Goal: Task Accomplishment & Management: Use online tool/utility

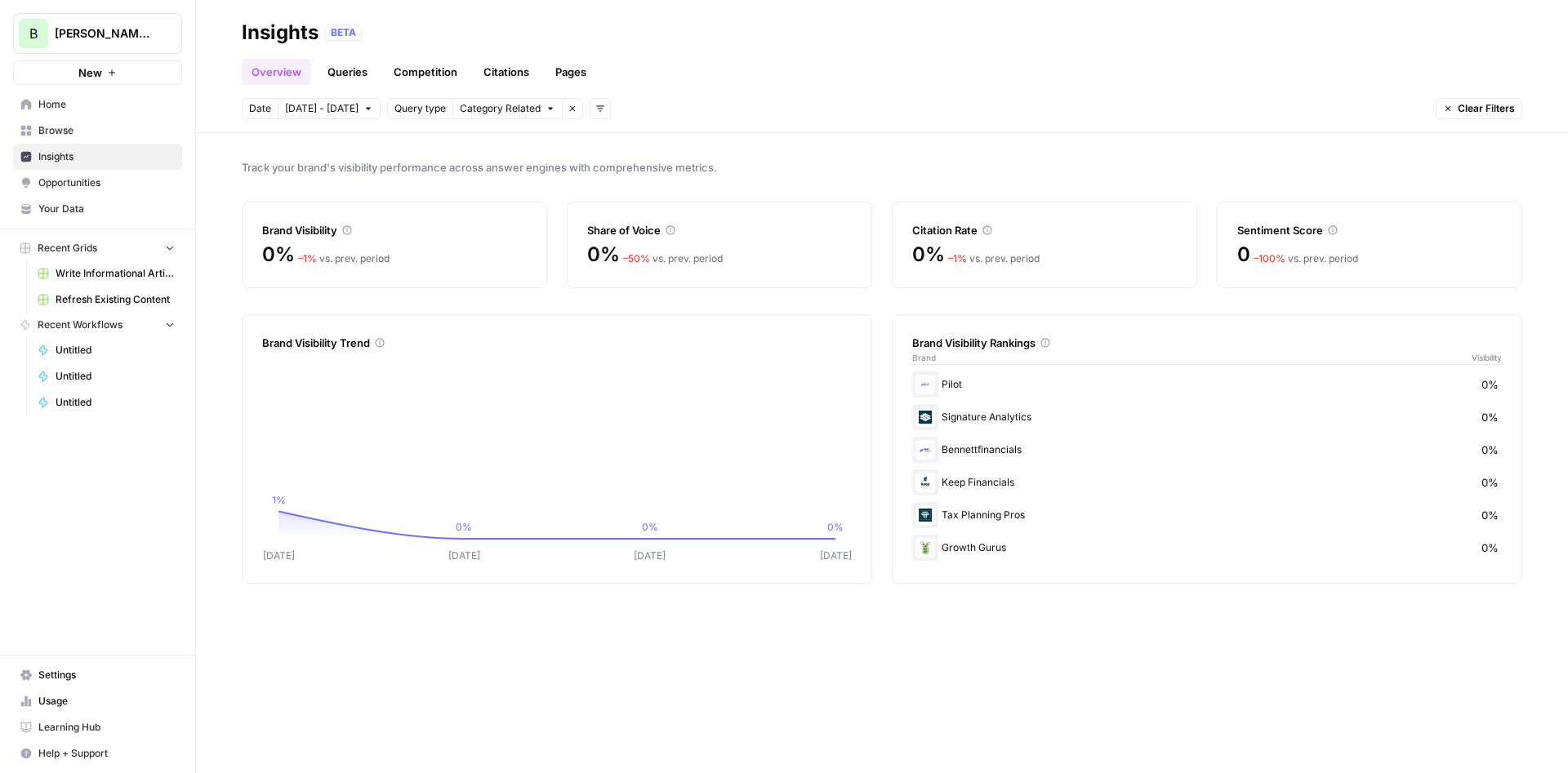
click at [71, 126] on span "Browse" at bounding box center [106, 130] width 136 height 15
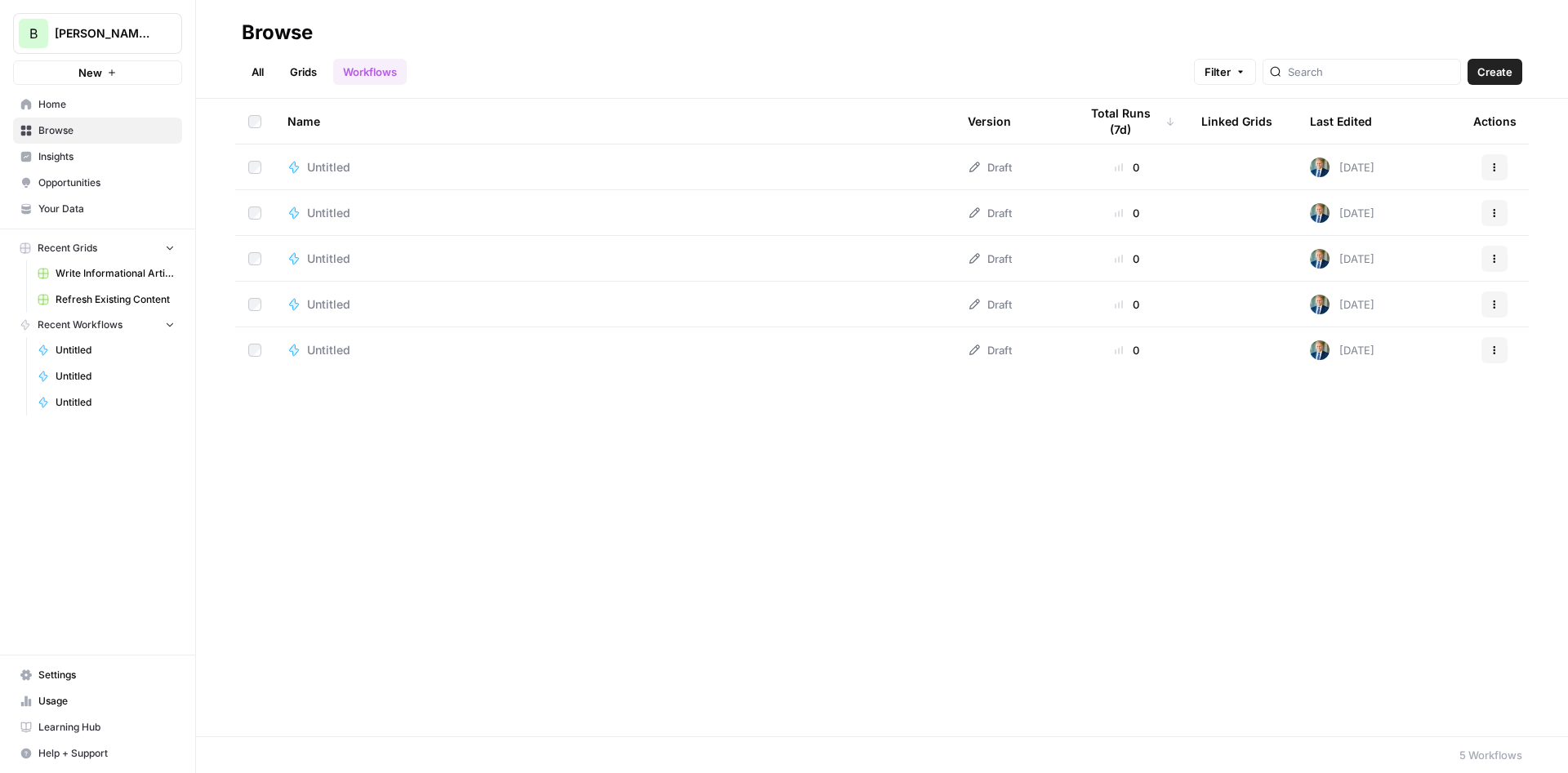
click at [68, 728] on span "Learning Hub" at bounding box center [106, 727] width 136 height 15
click at [62, 175] on span "Opportunities" at bounding box center [106, 182] width 136 height 15
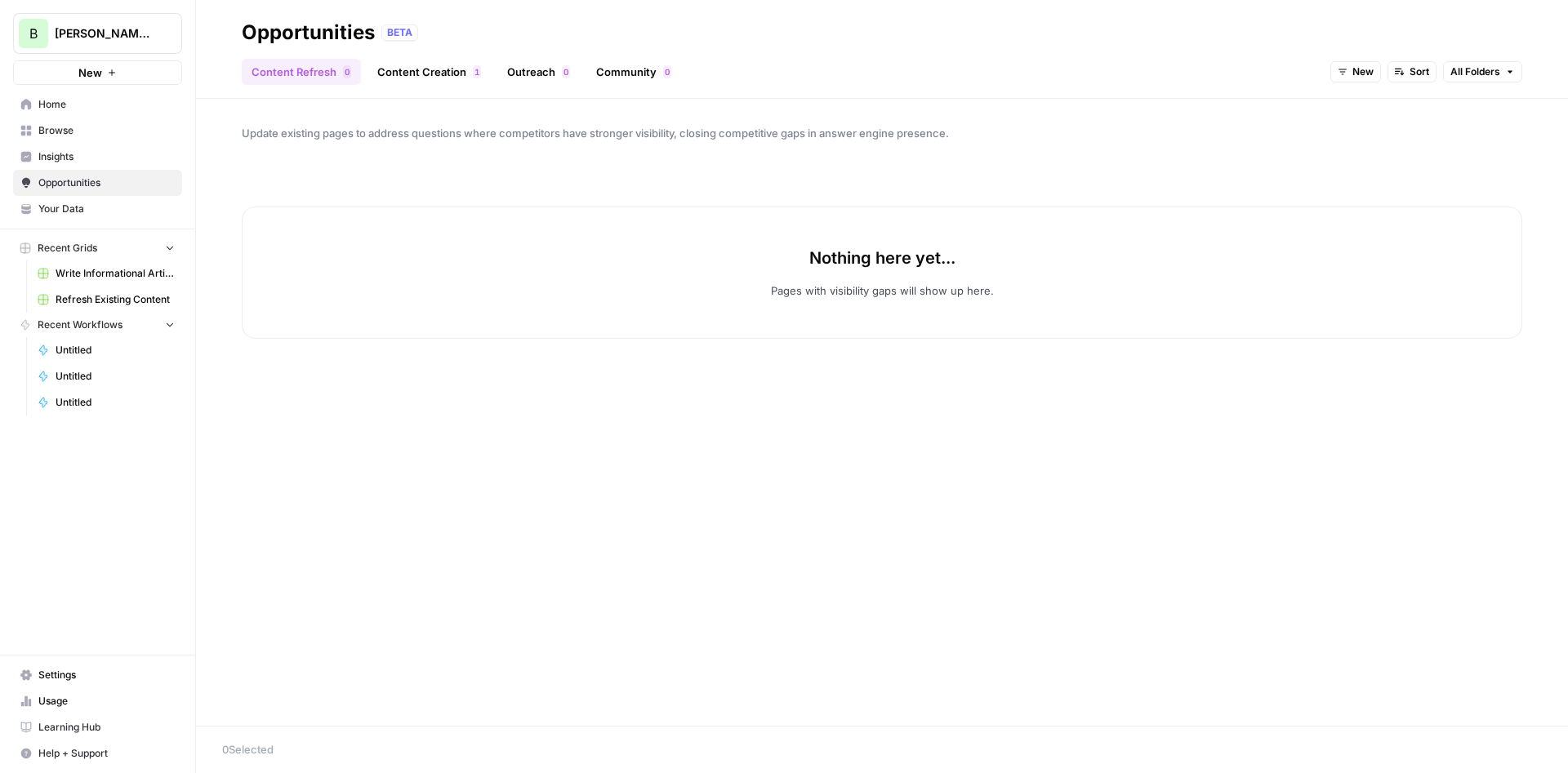
click at [434, 78] on link "Content Creation 1" at bounding box center [429, 71] width 123 height 26
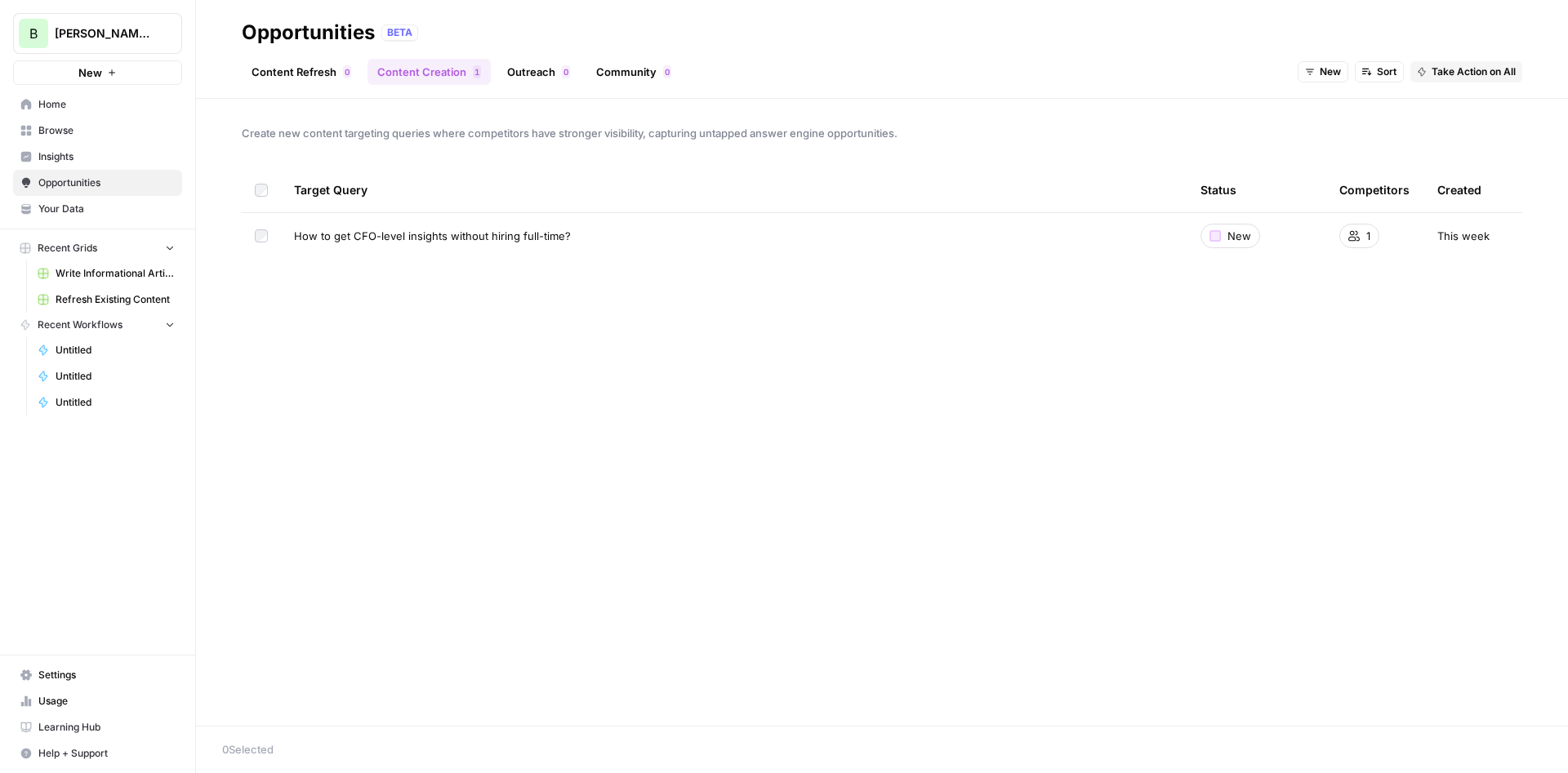
click at [426, 235] on span "How to get CFO-level insights without hiring full-time?" at bounding box center [432, 236] width 277 height 17
click at [1449, 748] on span "Take Action on Selected" at bounding box center [1478, 749] width 113 height 15
click at [1450, 688] on span "Create New Grid" at bounding box center [1480, 690] width 98 height 17
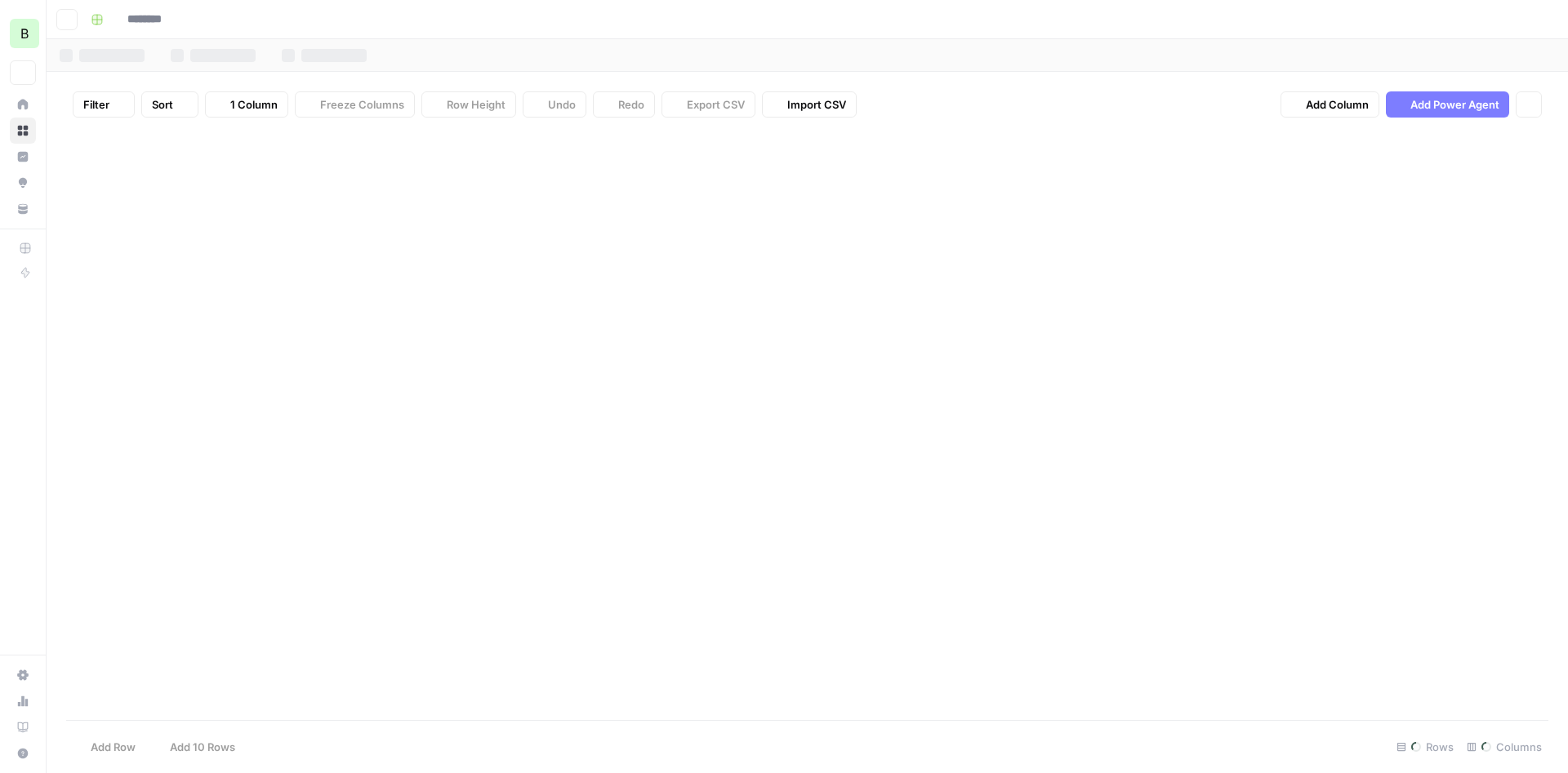
type input "**********"
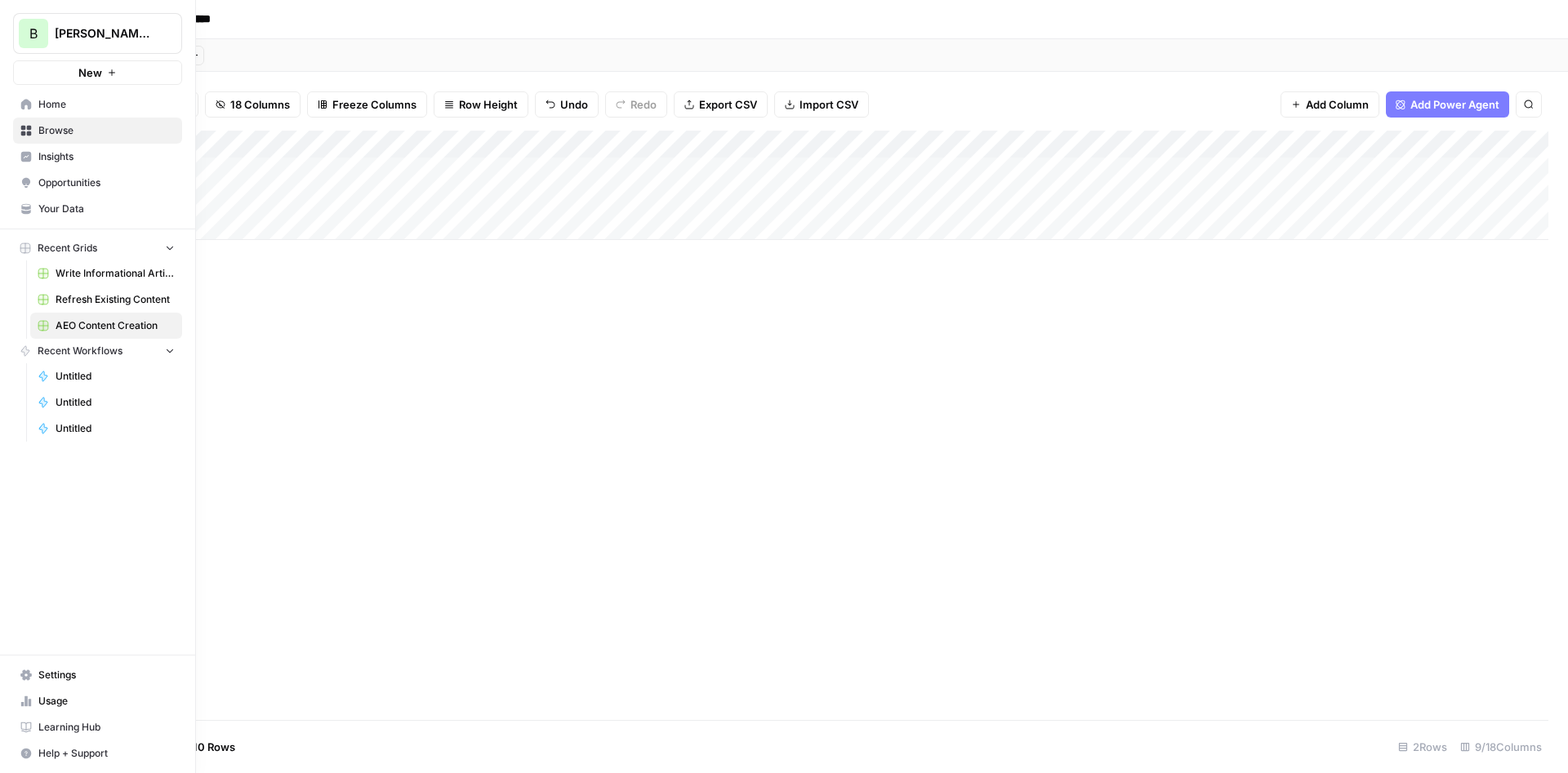
click at [36, 702] on link "Usage" at bounding box center [97, 701] width 169 height 26
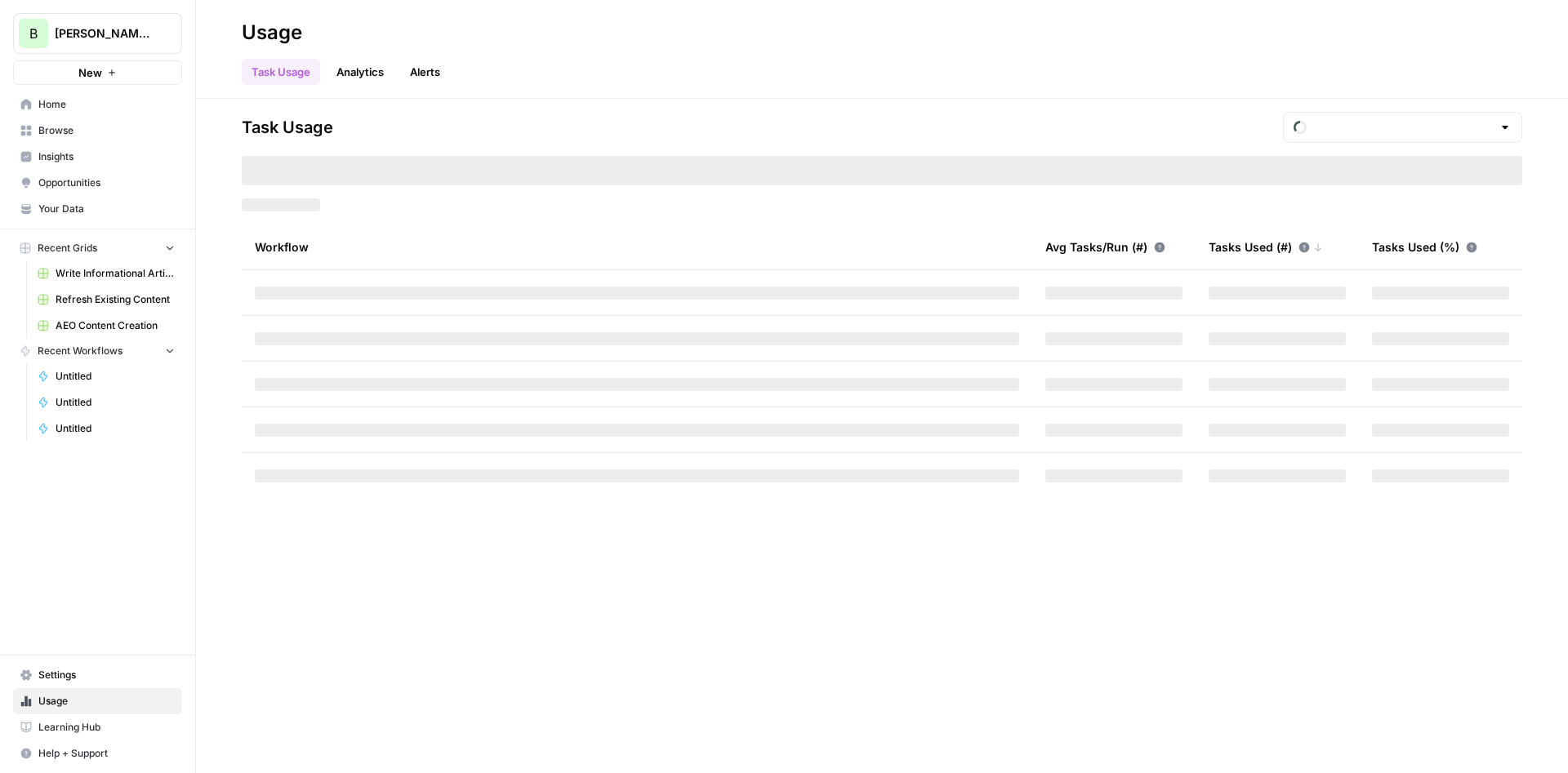
type input "October Tasks"
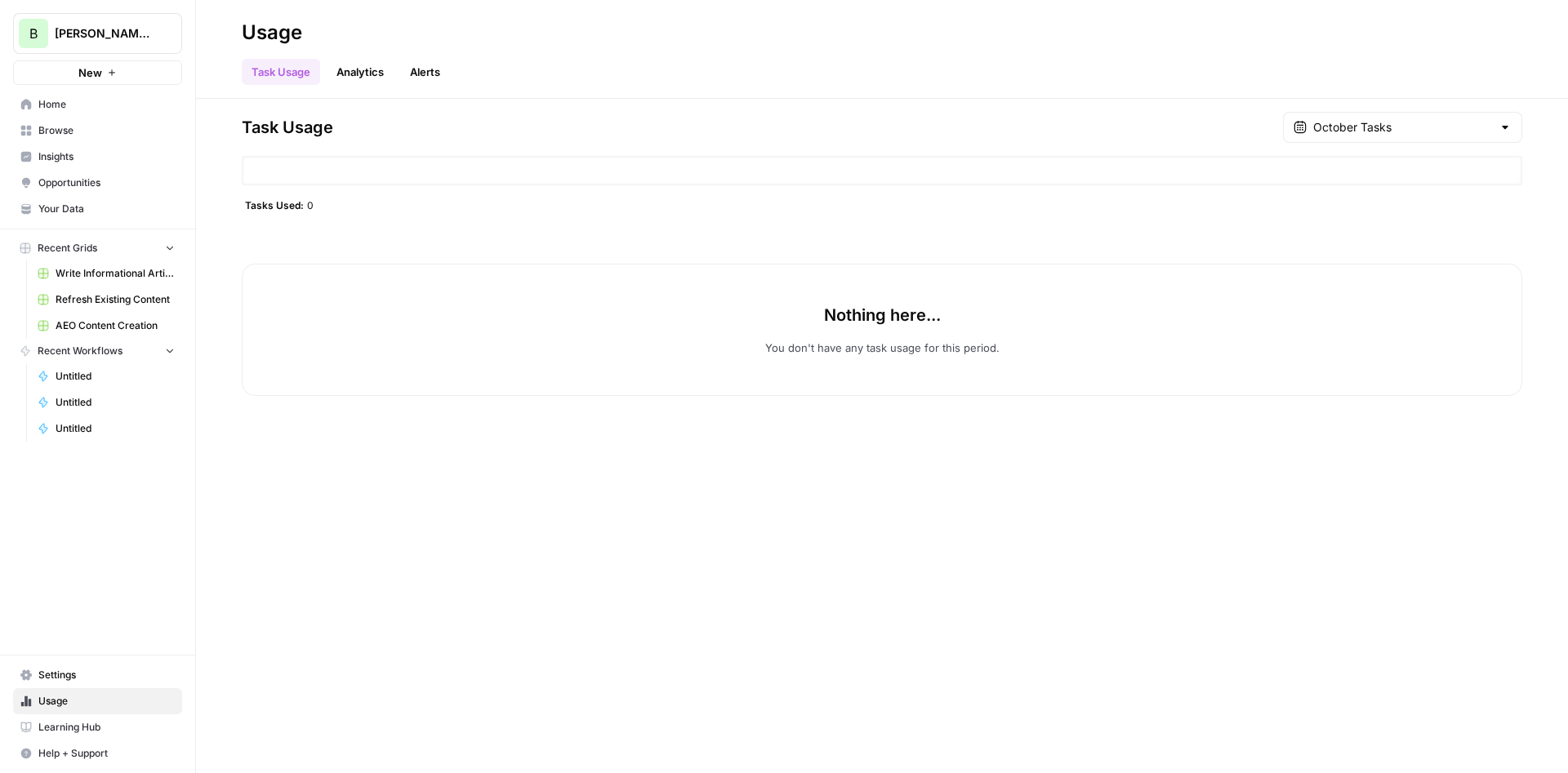
click at [371, 81] on link "Analytics" at bounding box center [360, 71] width 67 height 26
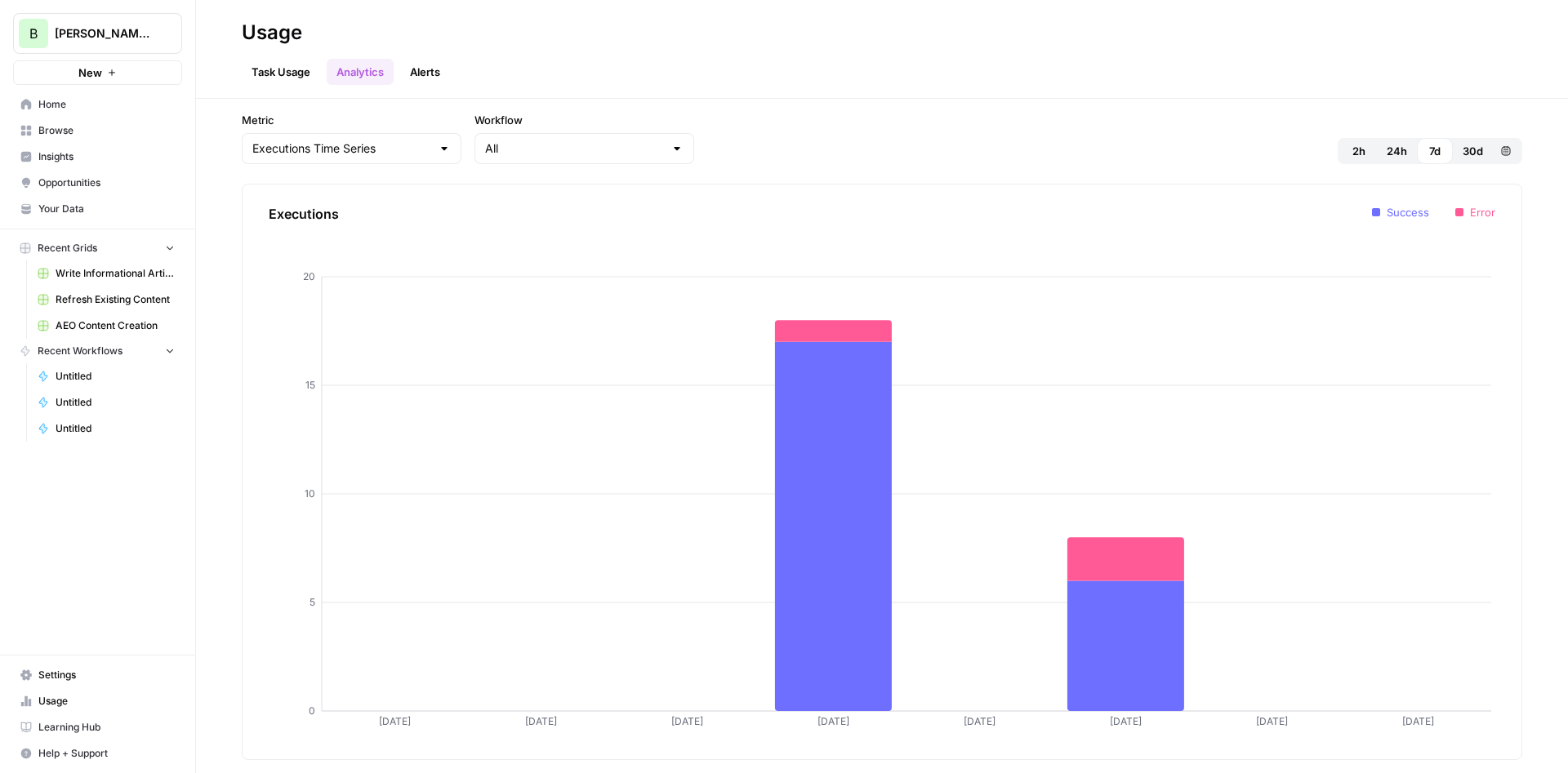
click at [430, 68] on link "Alerts" at bounding box center [425, 71] width 50 height 26
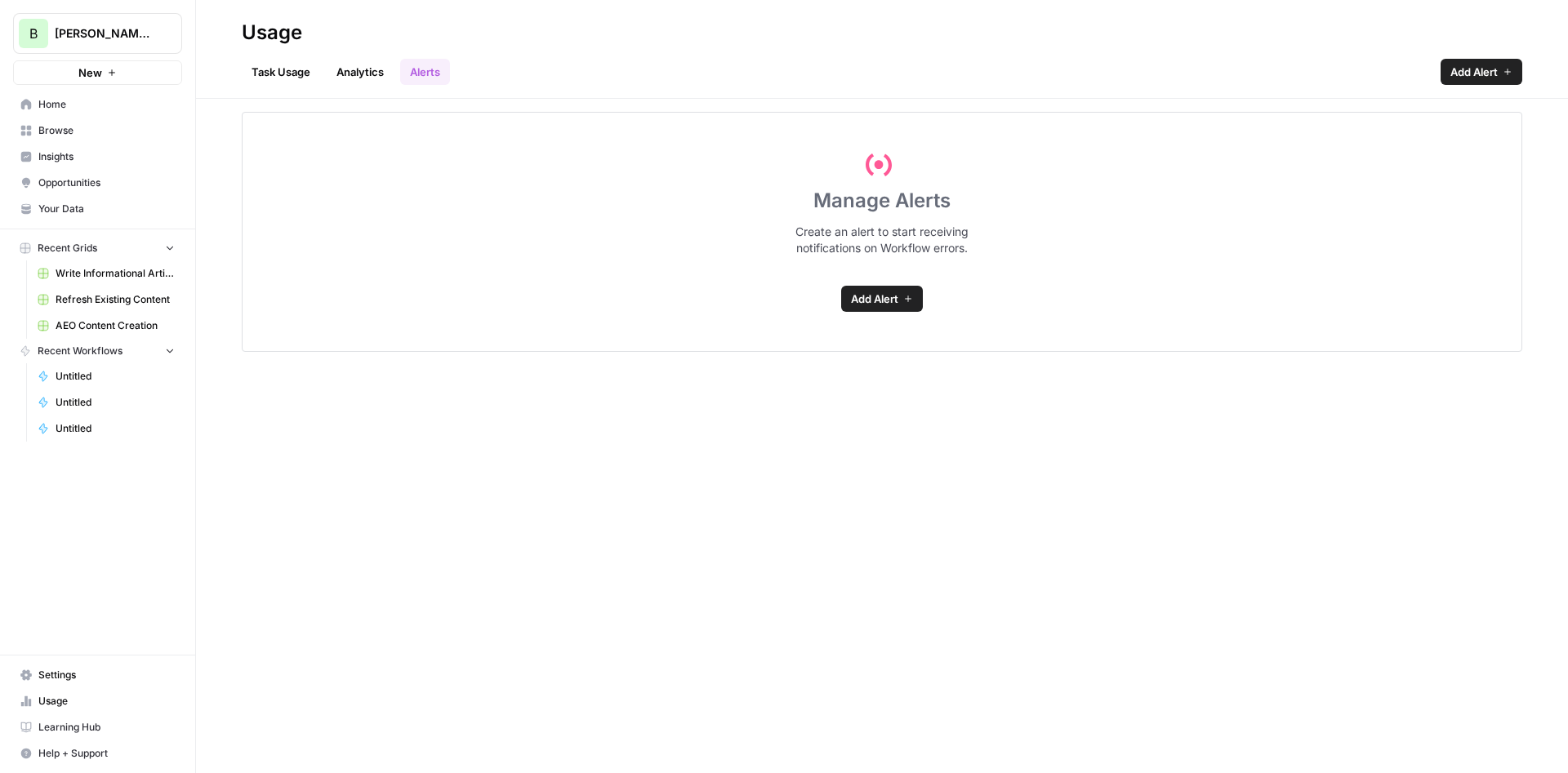
click at [270, 69] on link "Task Usage" at bounding box center [281, 71] width 78 height 26
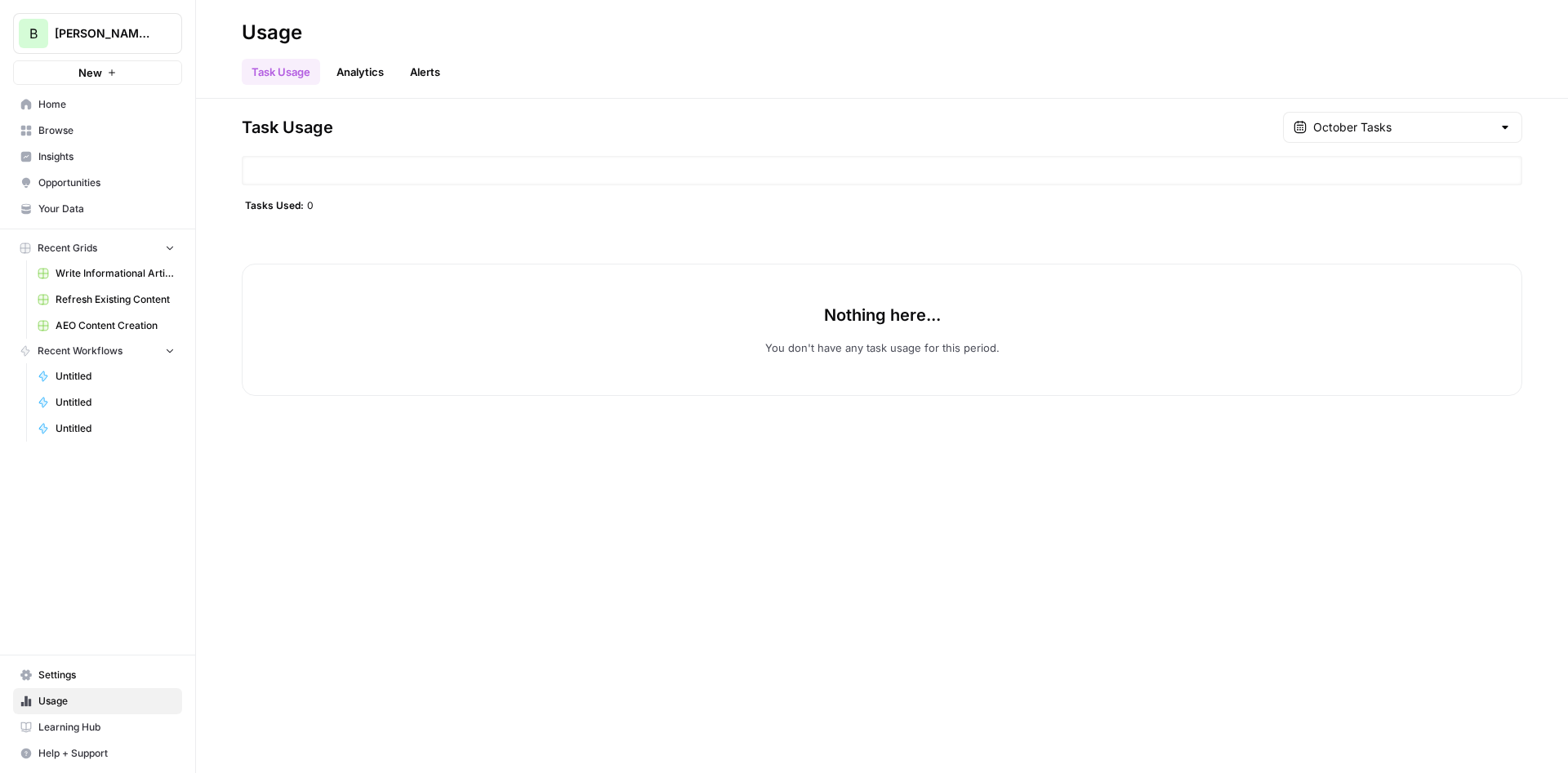
click at [48, 150] on span "Insights" at bounding box center [106, 157] width 136 height 15
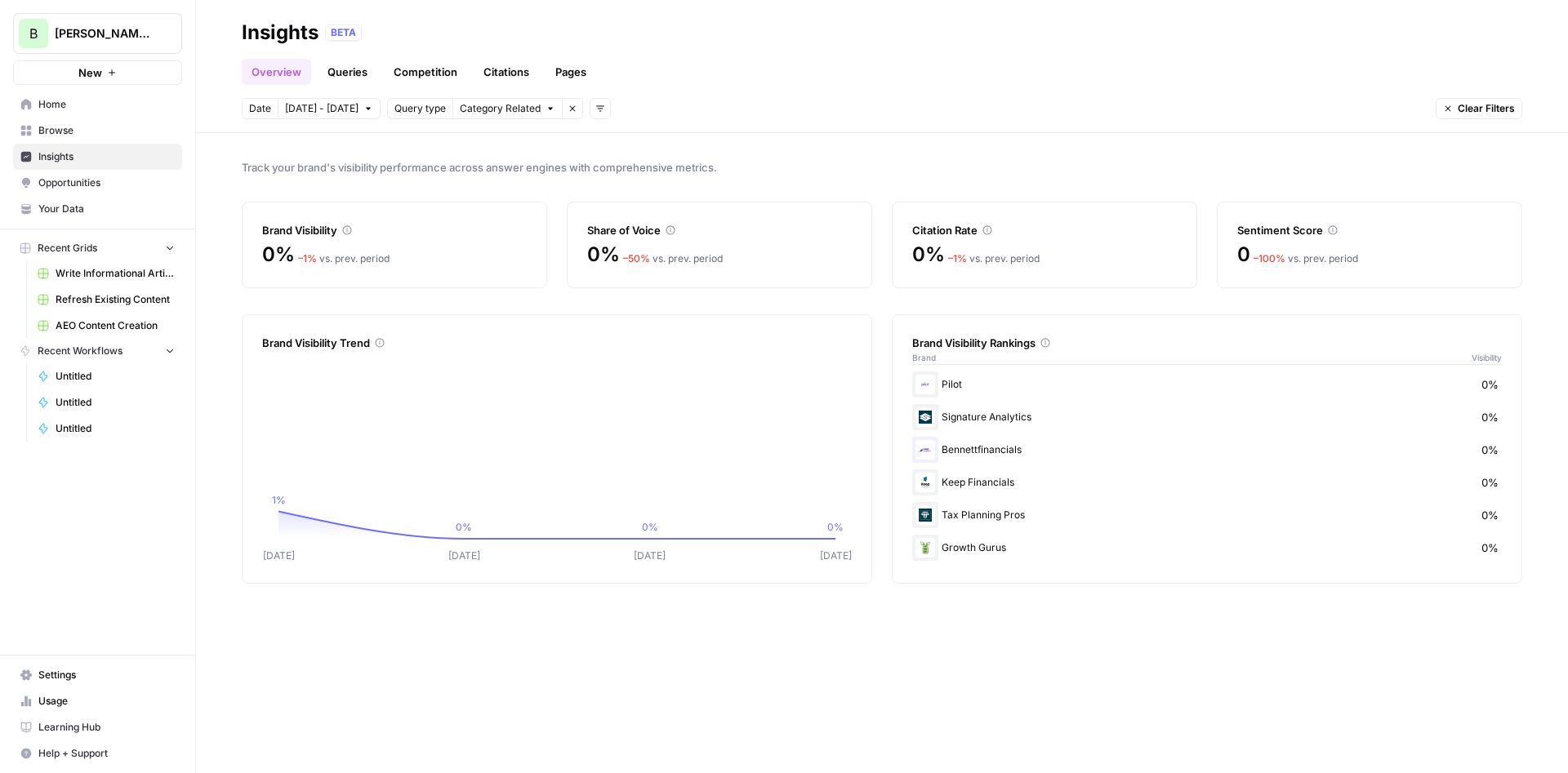
click at [64, 126] on span "Browse" at bounding box center [106, 130] width 136 height 15
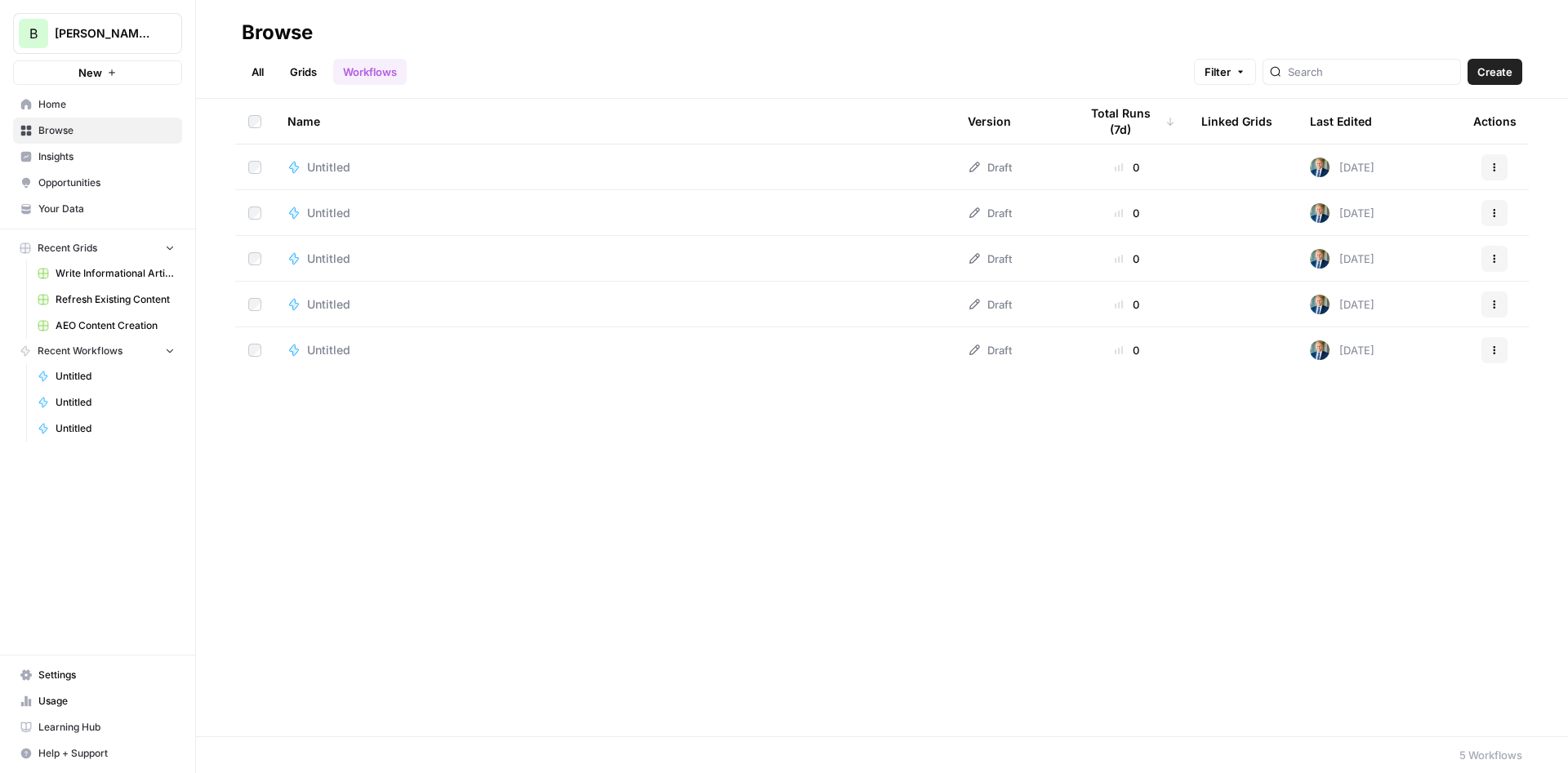
click at [72, 272] on span "Write Informational Article (1)" at bounding box center [115, 273] width 119 height 15
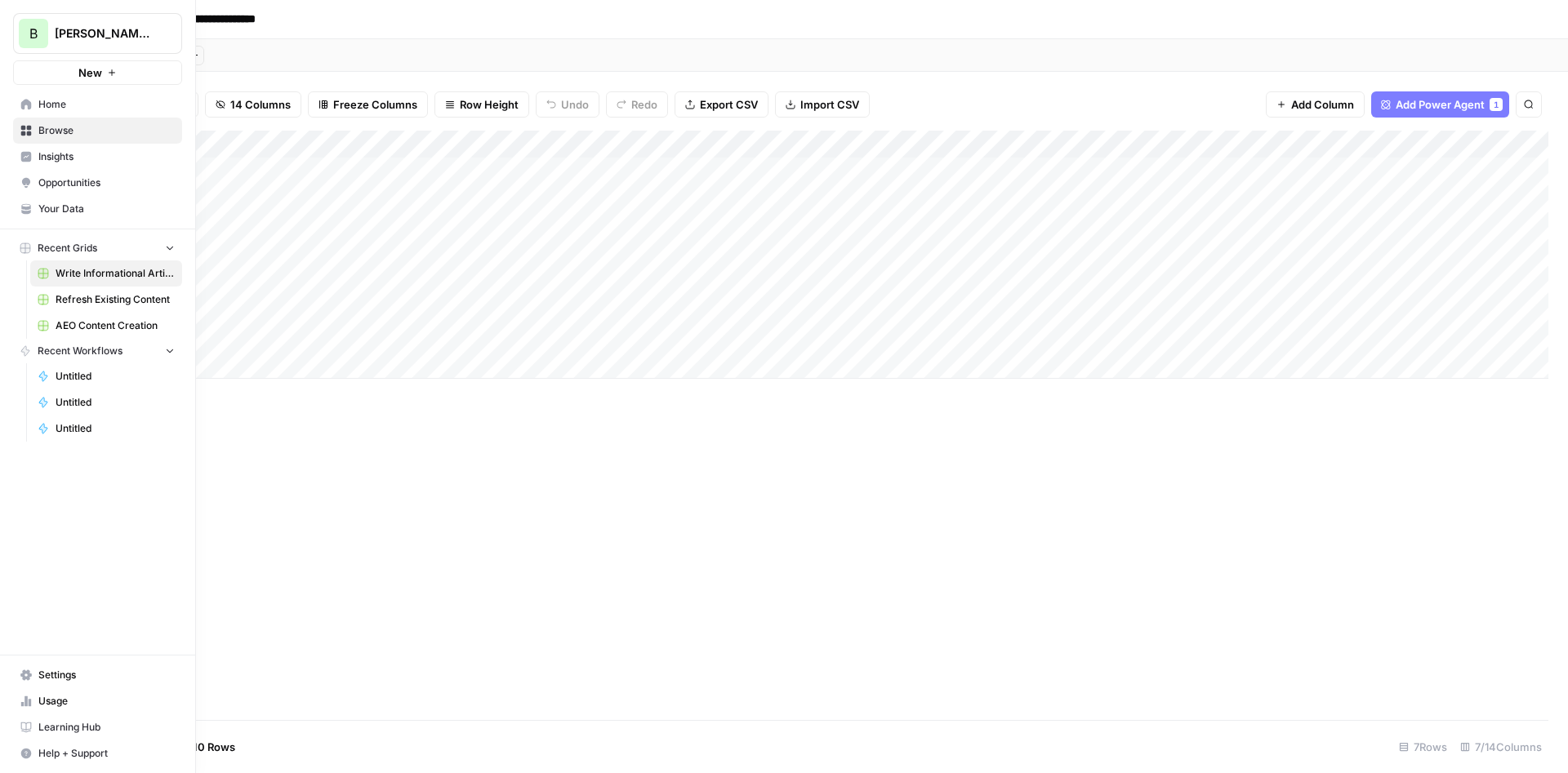
click at [86, 331] on span "AEO Content Creation" at bounding box center [115, 325] width 119 height 15
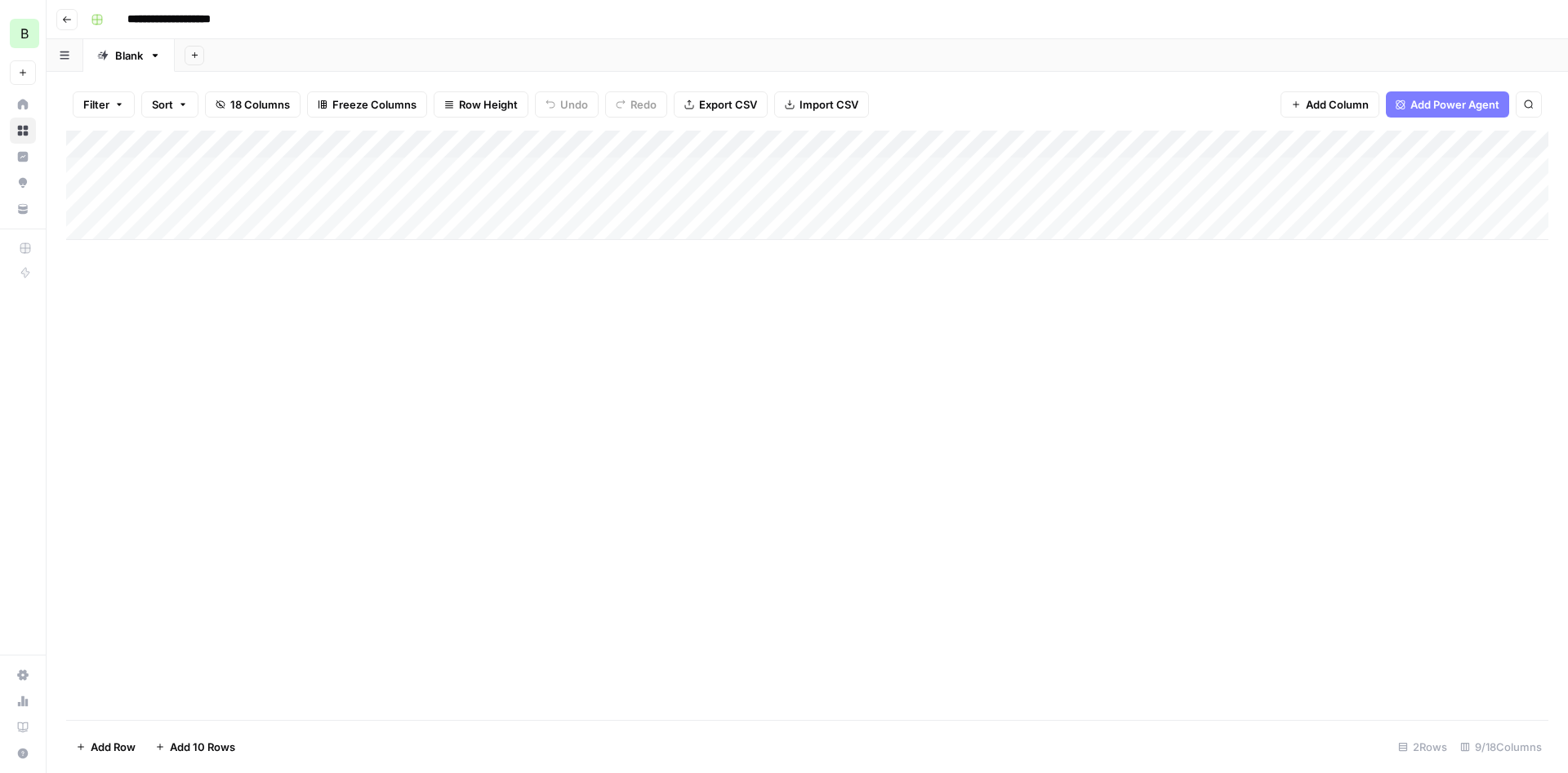
click at [270, 165] on div "Add Column" at bounding box center [807, 185] width 1482 height 110
click at [270, 165] on body "**********" at bounding box center [784, 386] width 1568 height 773
click at [270, 165] on textarea "**********" at bounding box center [334, 167] width 423 height 23
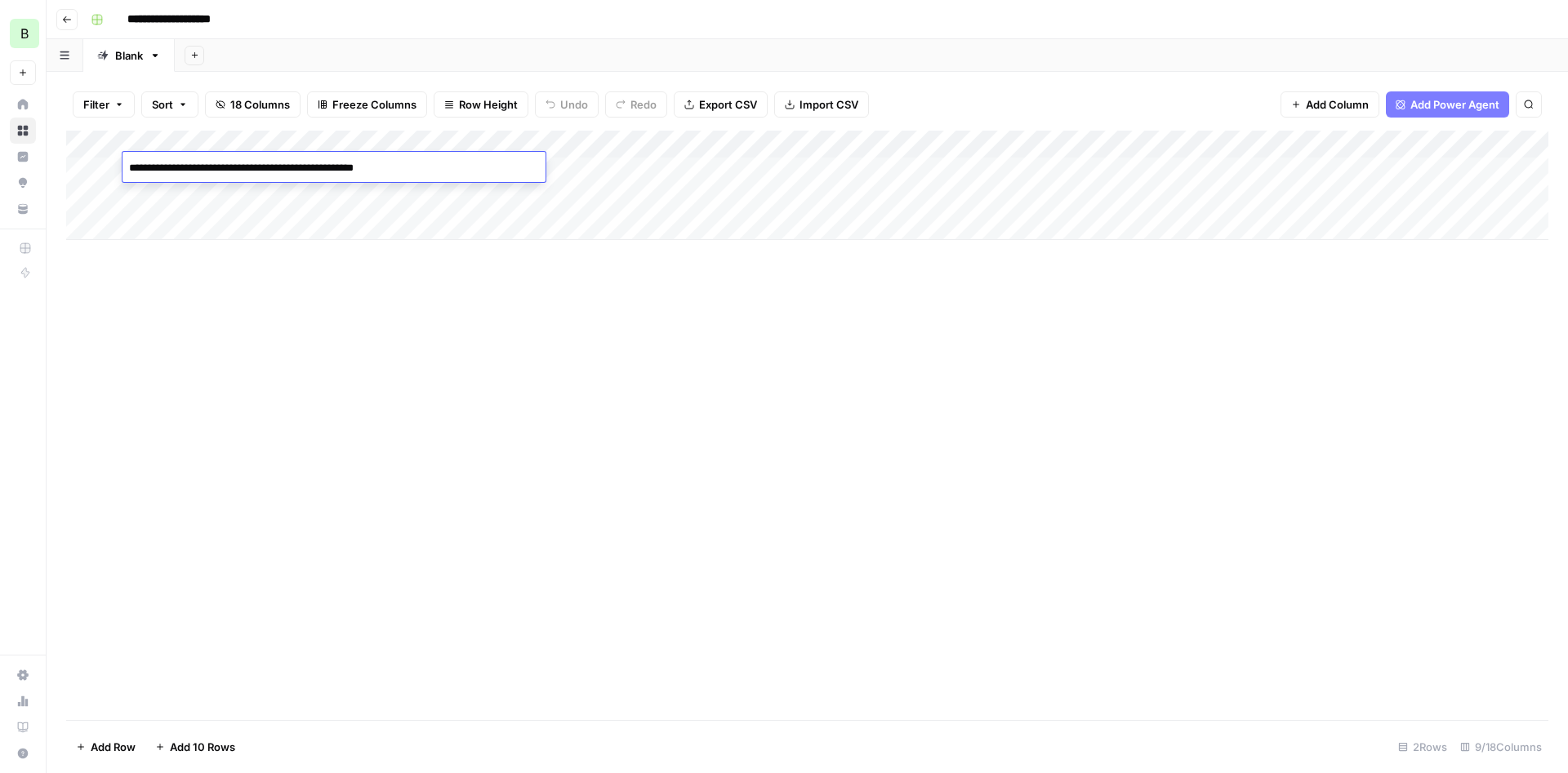
click at [270, 165] on textarea "**********" at bounding box center [334, 167] width 423 height 23
click at [554, 367] on div "Add Column" at bounding box center [807, 425] width 1482 height 589
click at [638, 140] on div "Add Column" at bounding box center [807, 185] width 1482 height 110
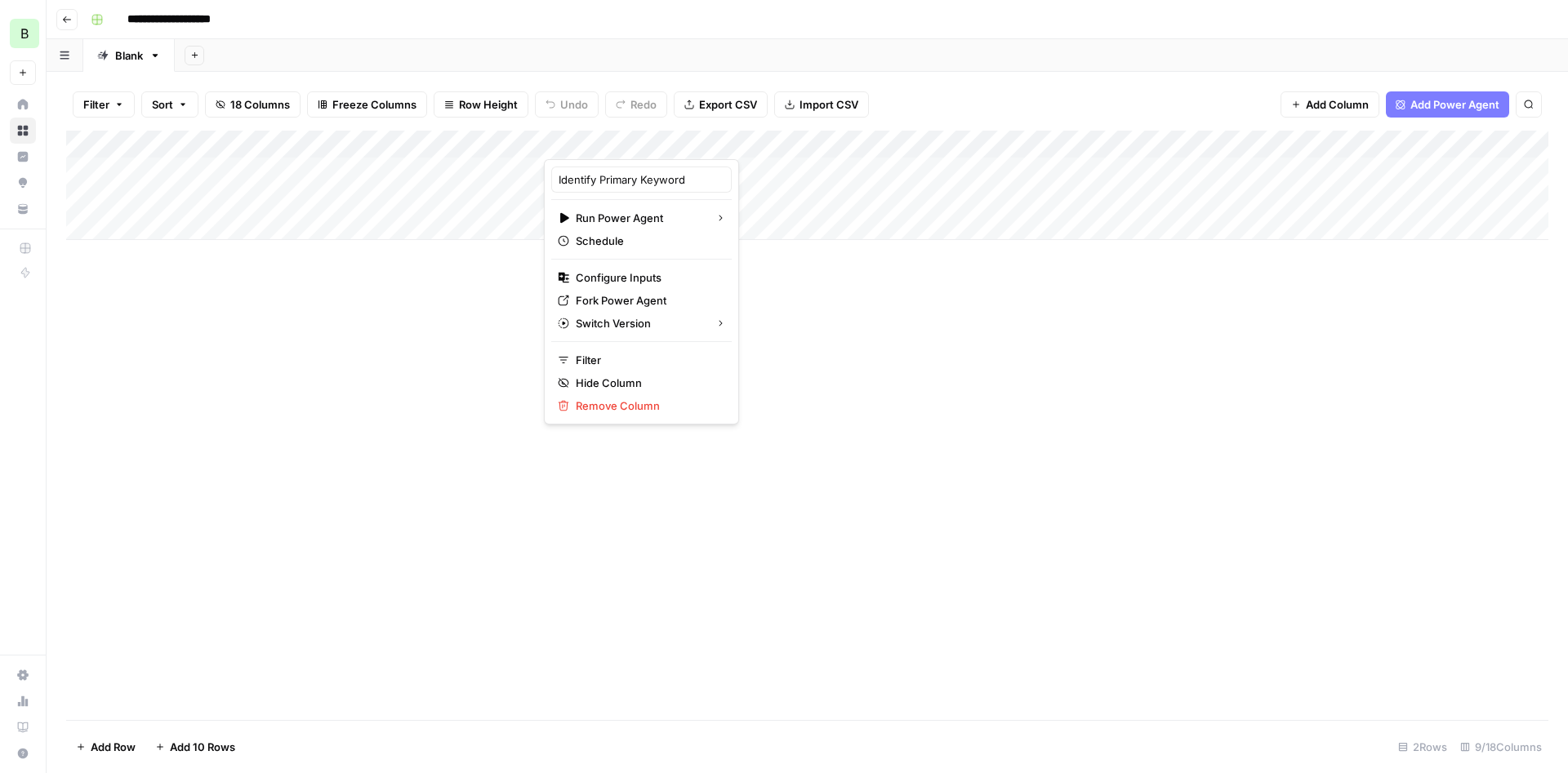
click at [890, 313] on div "Add Column" at bounding box center [807, 425] width 1482 height 589
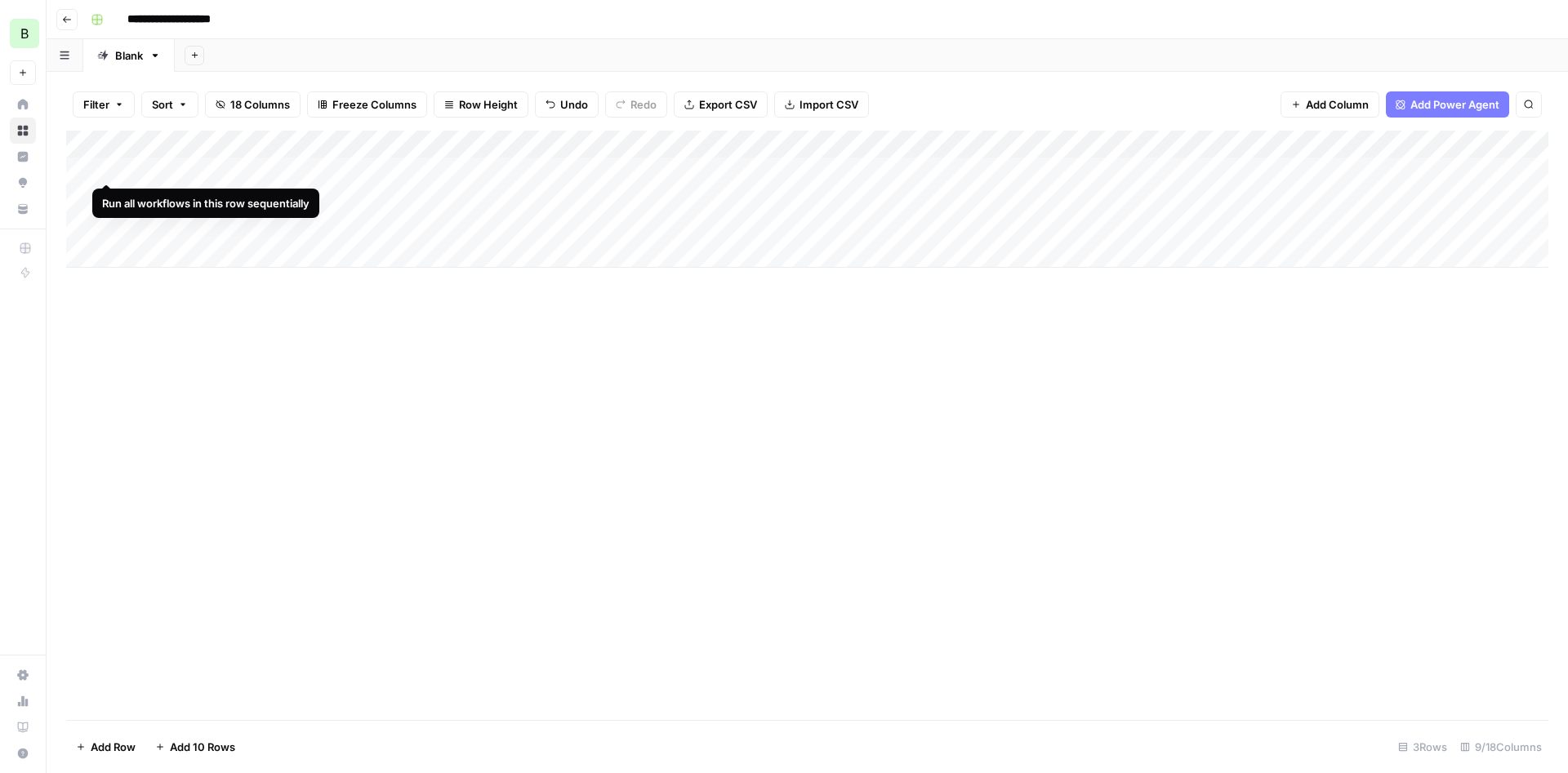
click at [106, 170] on div "Add Column" at bounding box center [807, 199] width 1482 height 137
click at [935, 166] on div "Add Column" at bounding box center [807, 199] width 1482 height 137
click at [1026, 145] on div "Add Column" at bounding box center [807, 199] width 1482 height 137
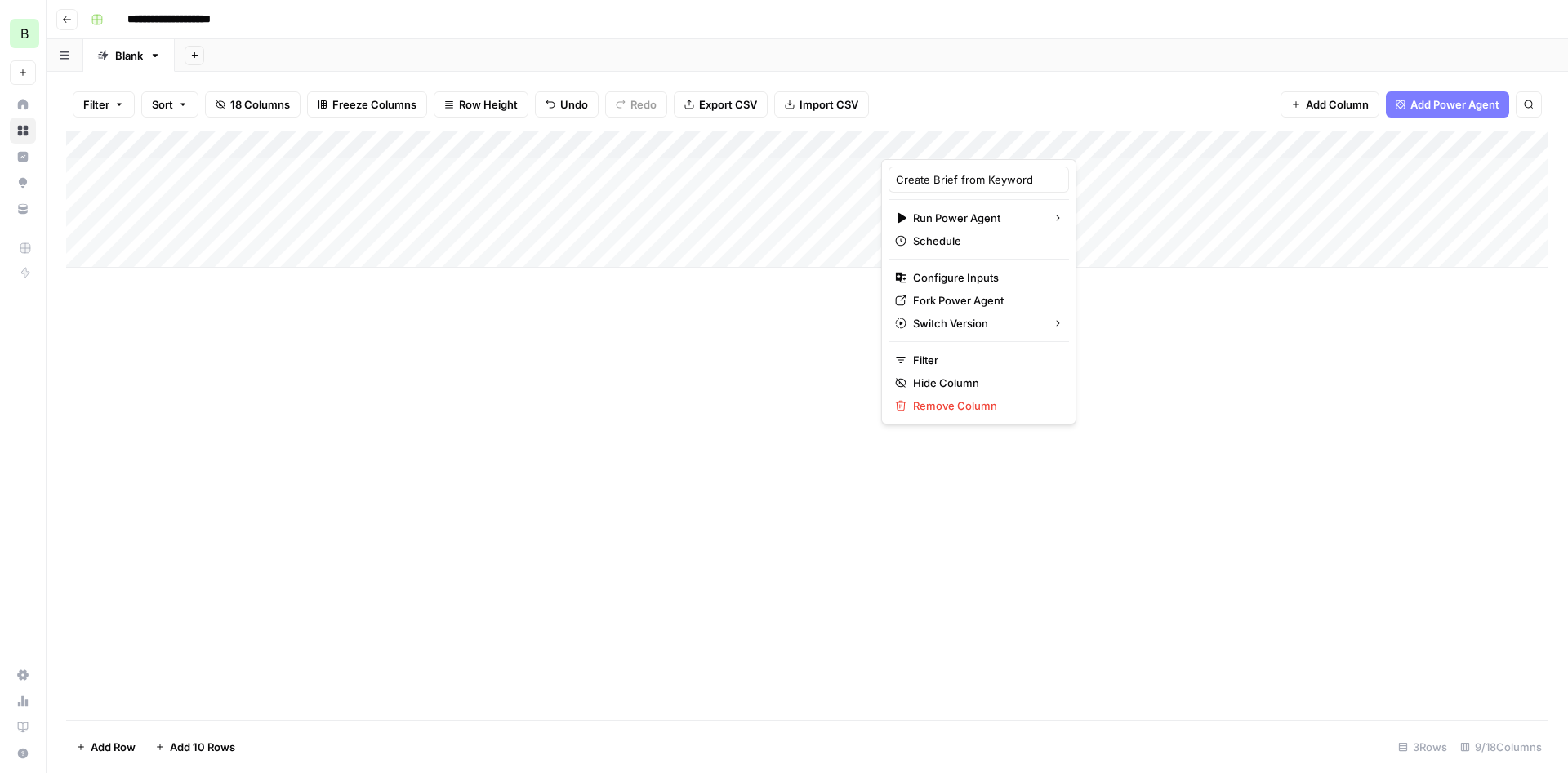
click at [977, 137] on div at bounding box center [983, 142] width 204 height 32
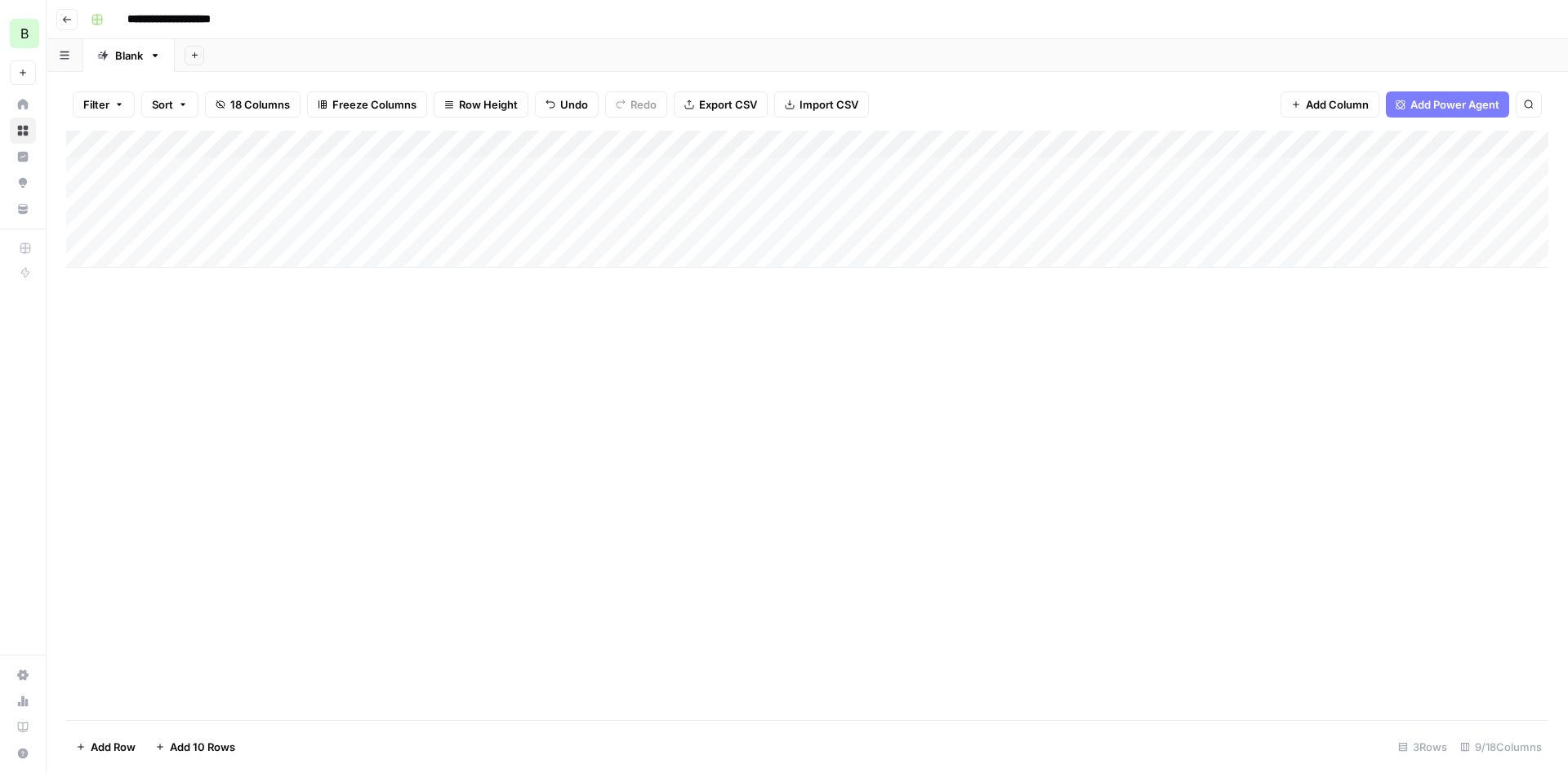
scroll to position [0, 1]
click at [980, 167] on div "Add Column" at bounding box center [807, 212] width 1482 height 165
click at [1064, 166] on div "Add Column" at bounding box center [807, 212] width 1482 height 165
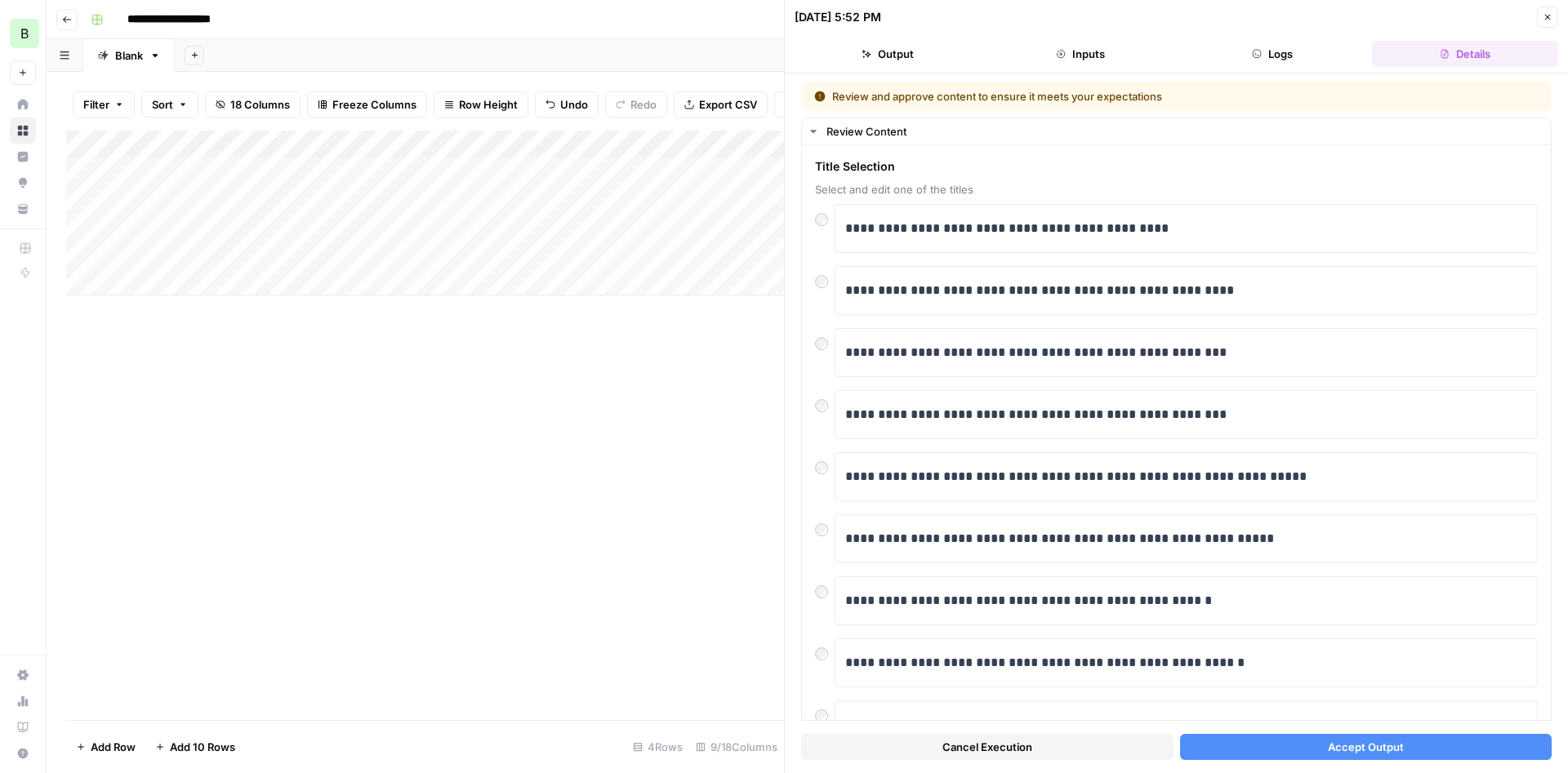
click at [1304, 746] on button "Accept Output" at bounding box center [1365, 747] width 372 height 26
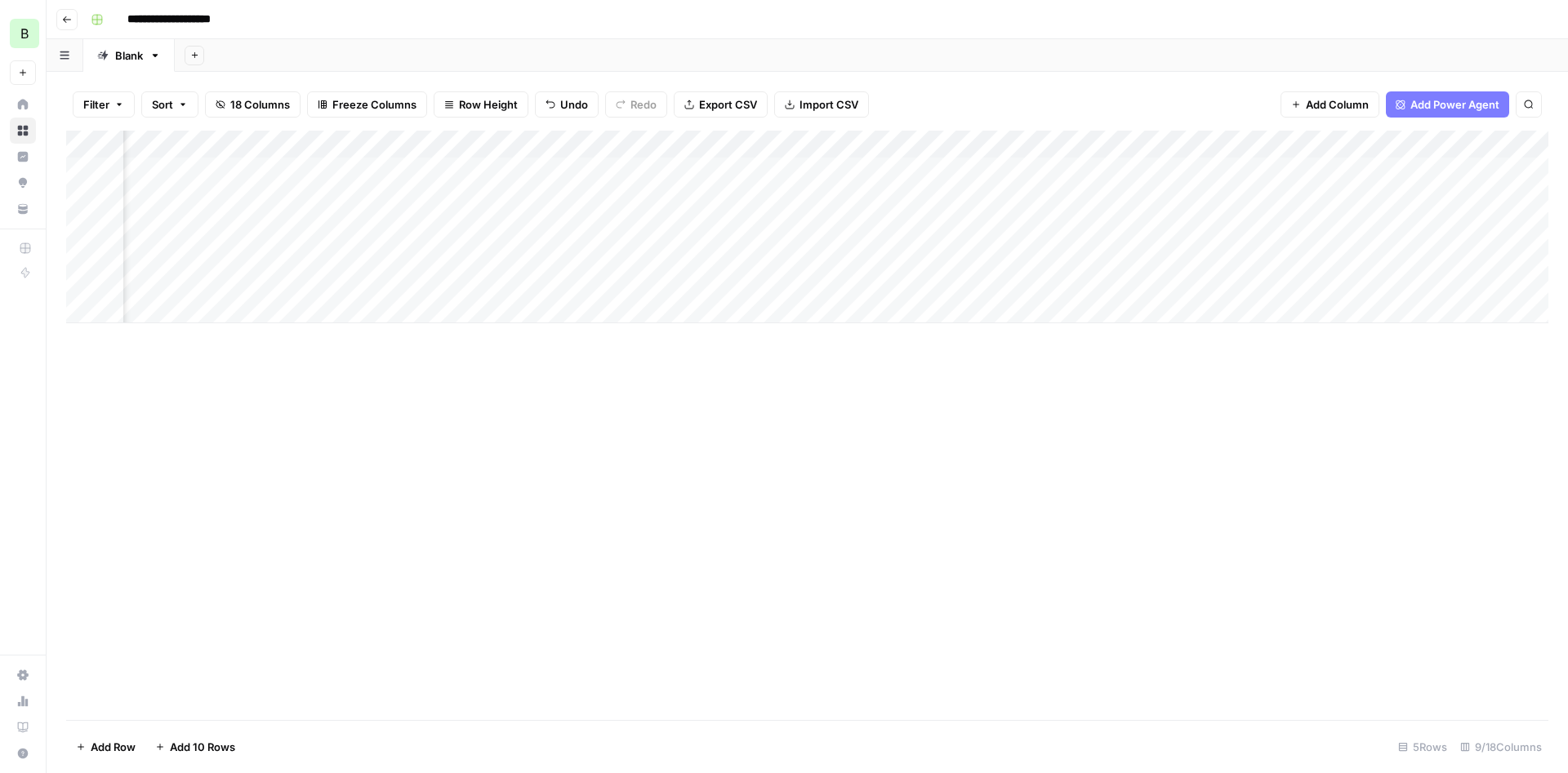
scroll to position [0, 431]
click at [859, 167] on div "Add Column" at bounding box center [807, 226] width 1482 height 193
click at [816, 159] on div "Add Column" at bounding box center [807, 226] width 1482 height 193
click at [819, 160] on div at bounding box center [899, 166] width 200 height 30
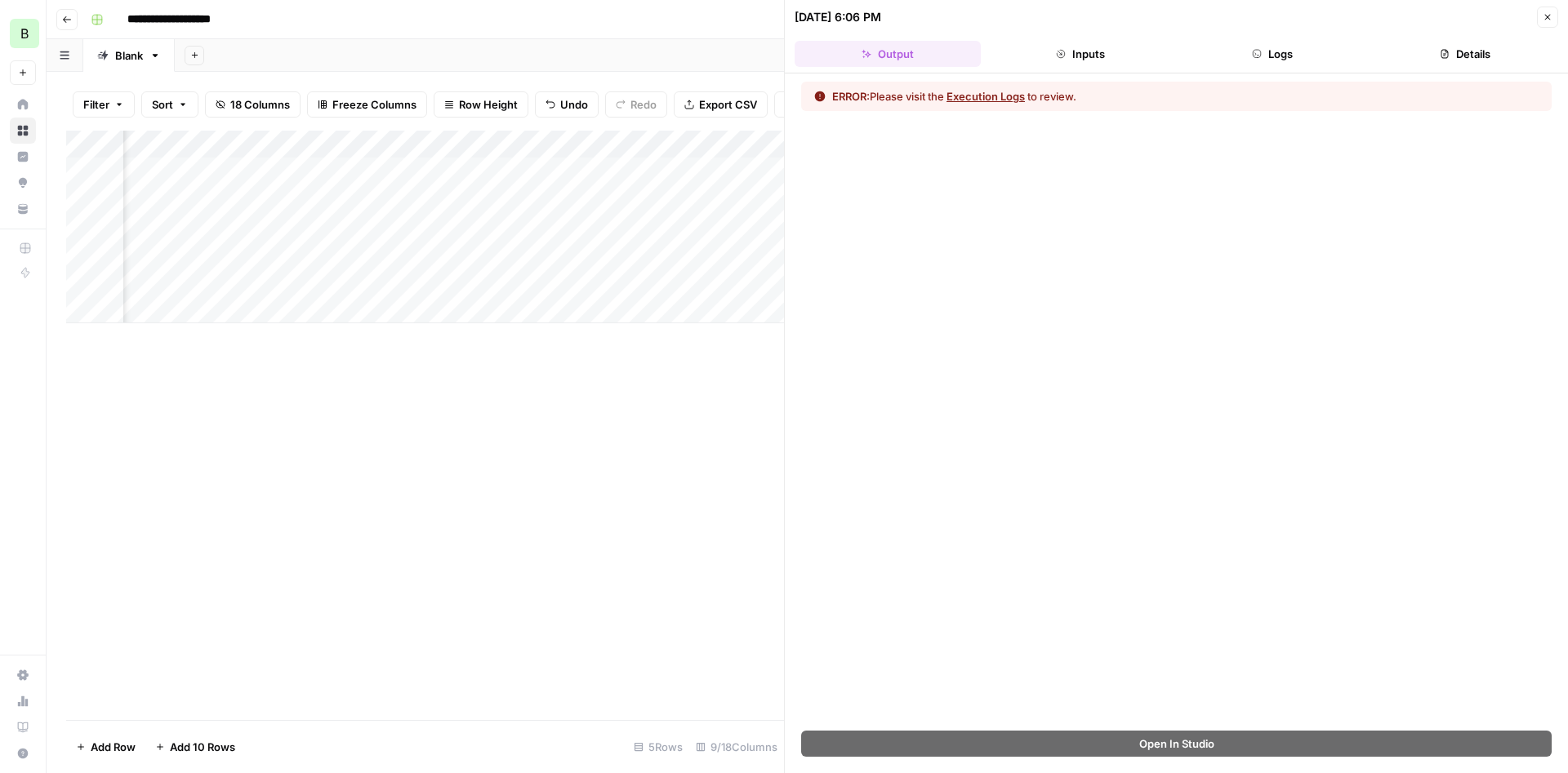
click at [1012, 92] on button "Execution Logs" at bounding box center [986, 96] width 78 height 17
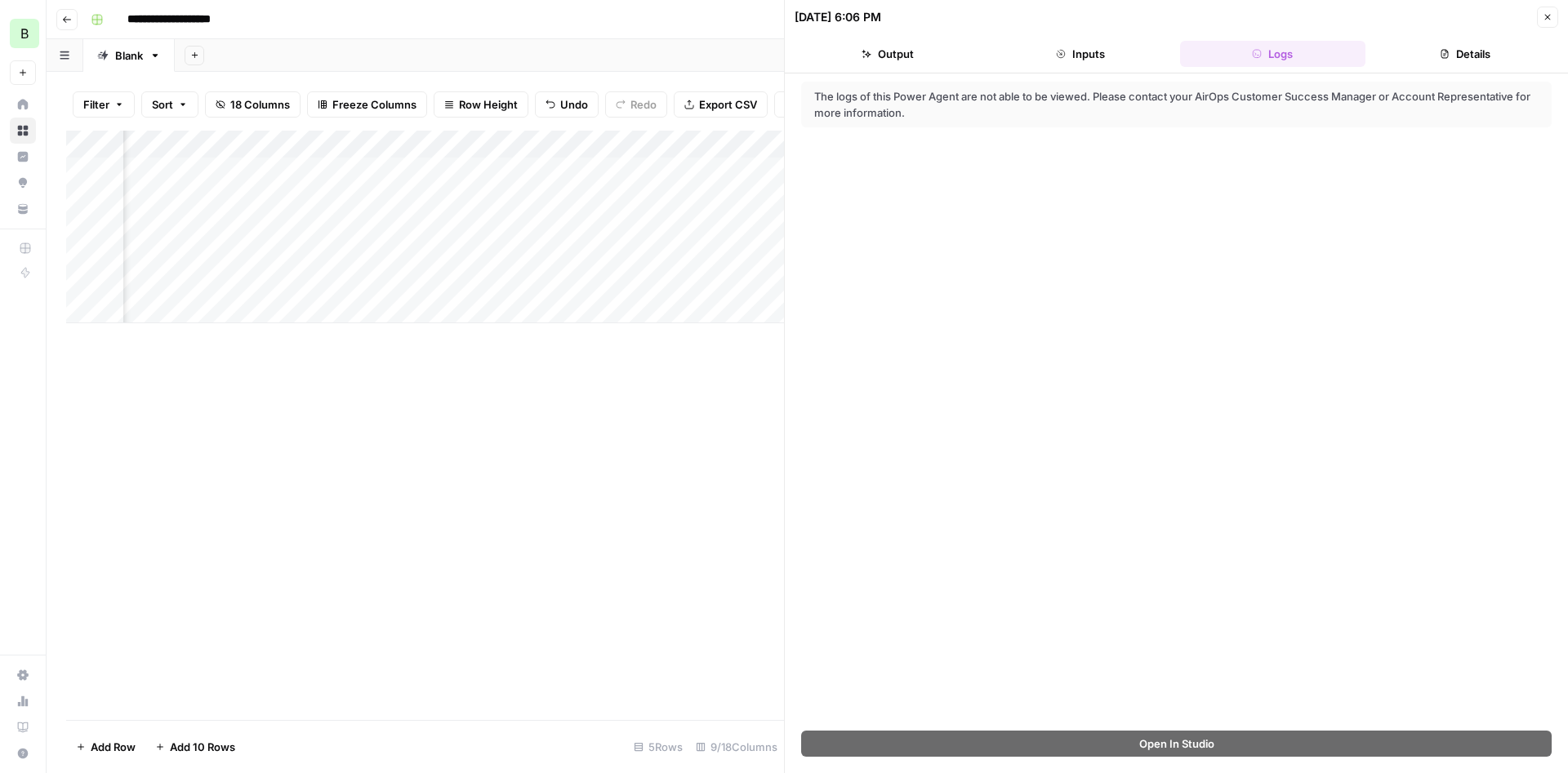
click at [1458, 52] on button "Details" at bounding box center [1464, 54] width 186 height 26
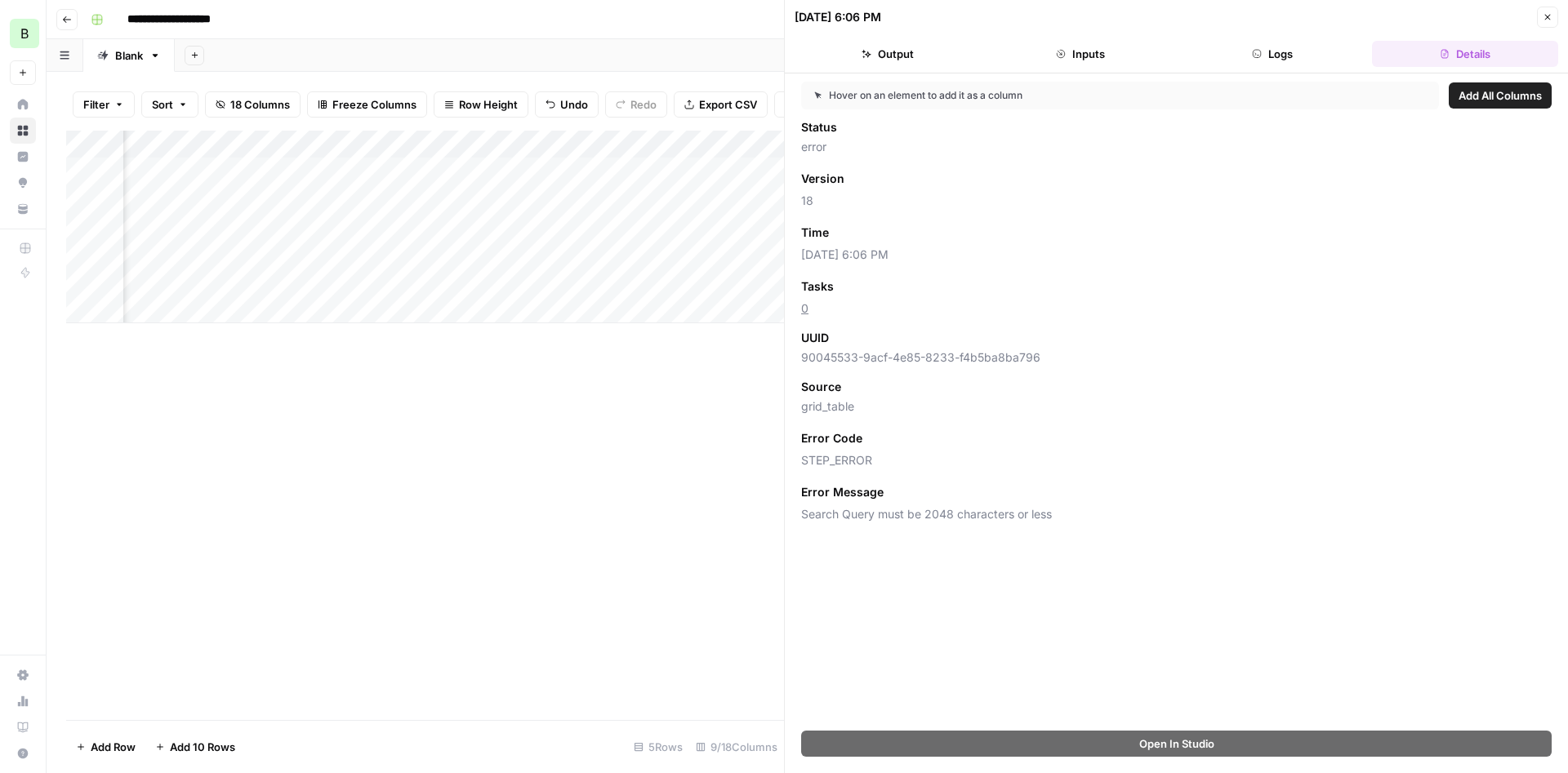
click at [706, 391] on div "Add Column" at bounding box center [425, 425] width 717 height 589
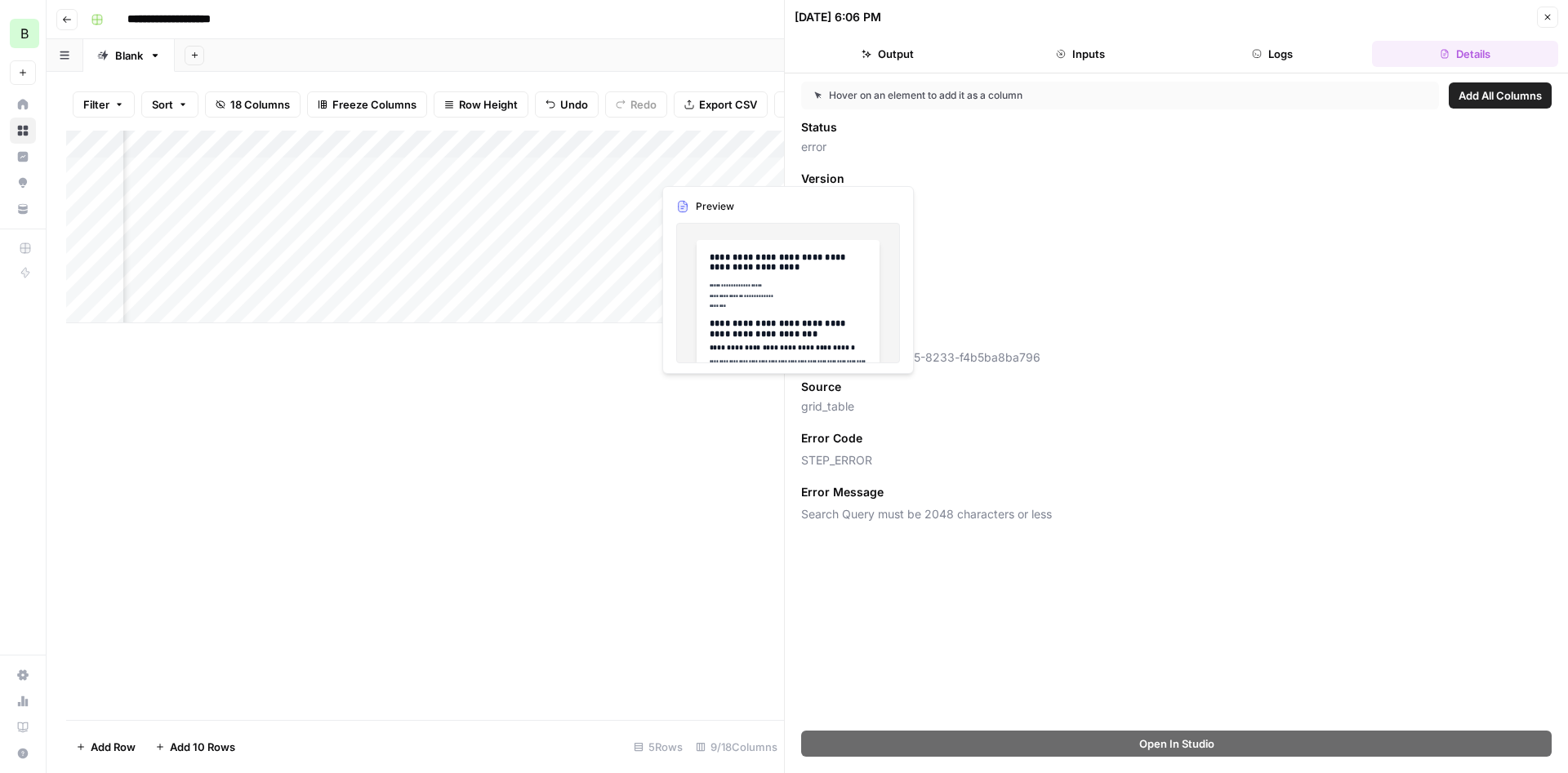
click at [728, 165] on div "Add Column" at bounding box center [425, 226] width 717 height 193
click at [727, 165] on div "Add Column" at bounding box center [425, 226] width 717 height 193
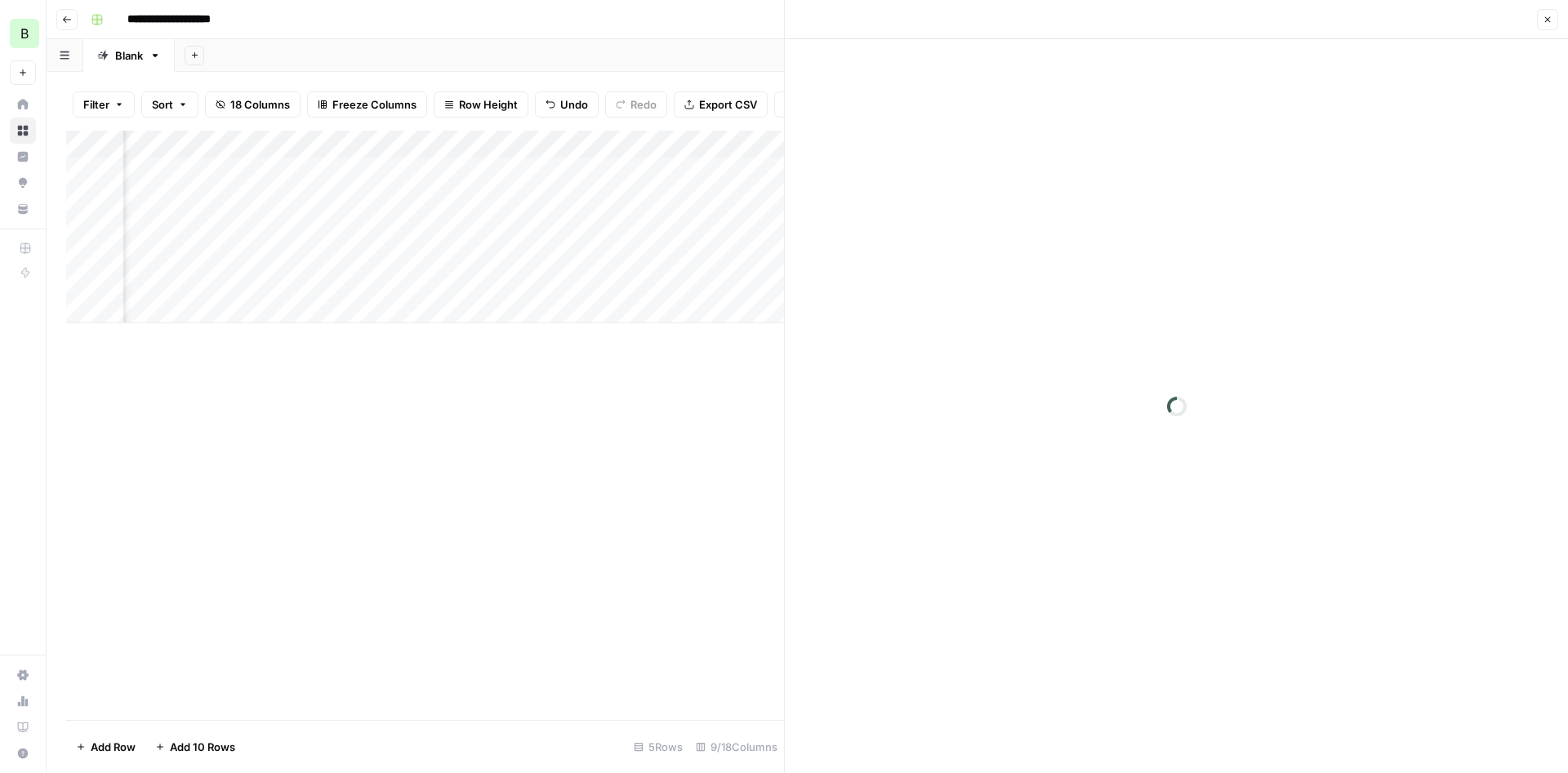
click at [727, 165] on div at bounding box center [726, 166] width 150 height 30
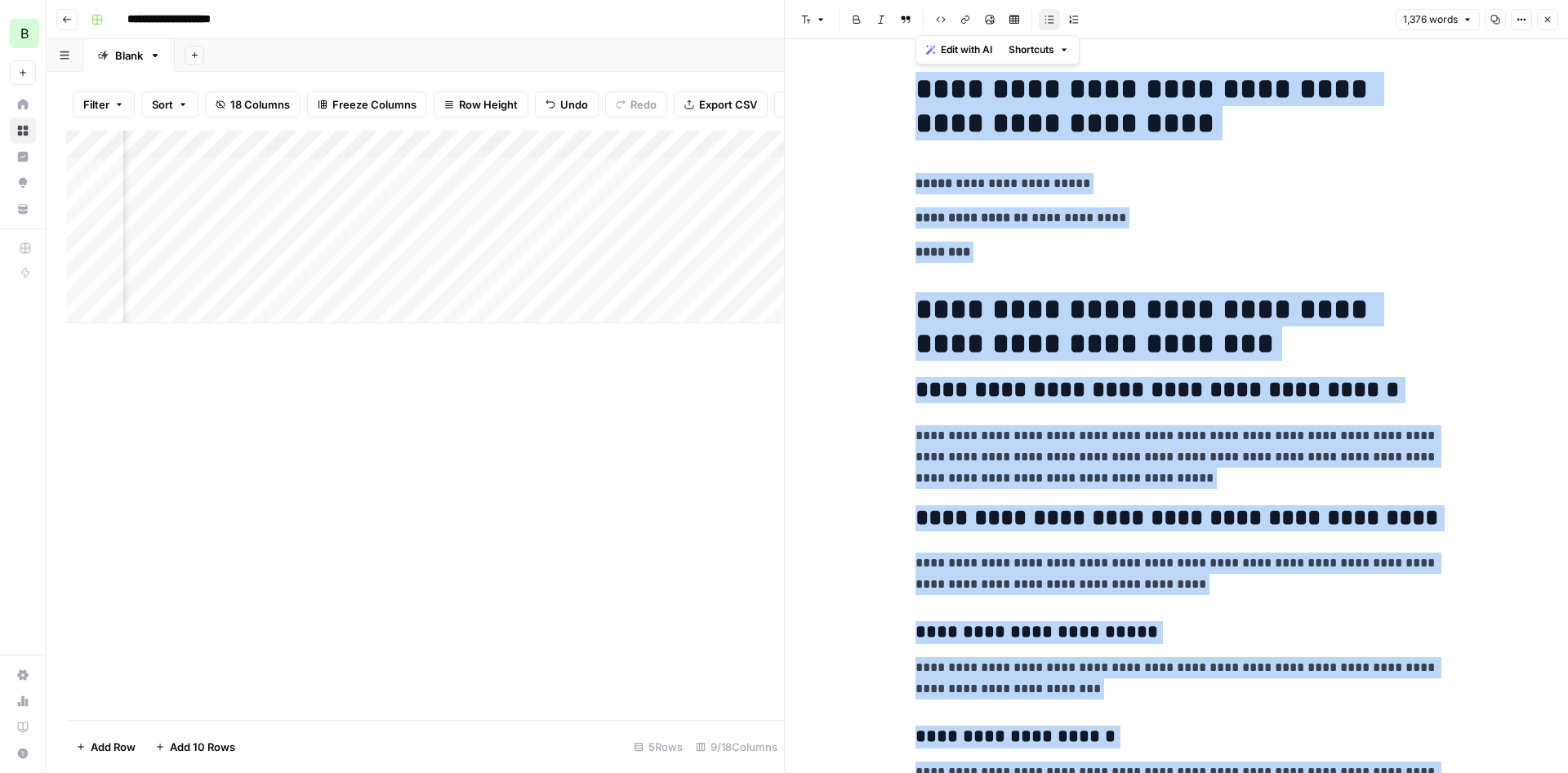
drag, startPoint x: 1081, startPoint y: 705, endPoint x: 871, endPoint y: -54, distance: 787.5
copy div "**********"
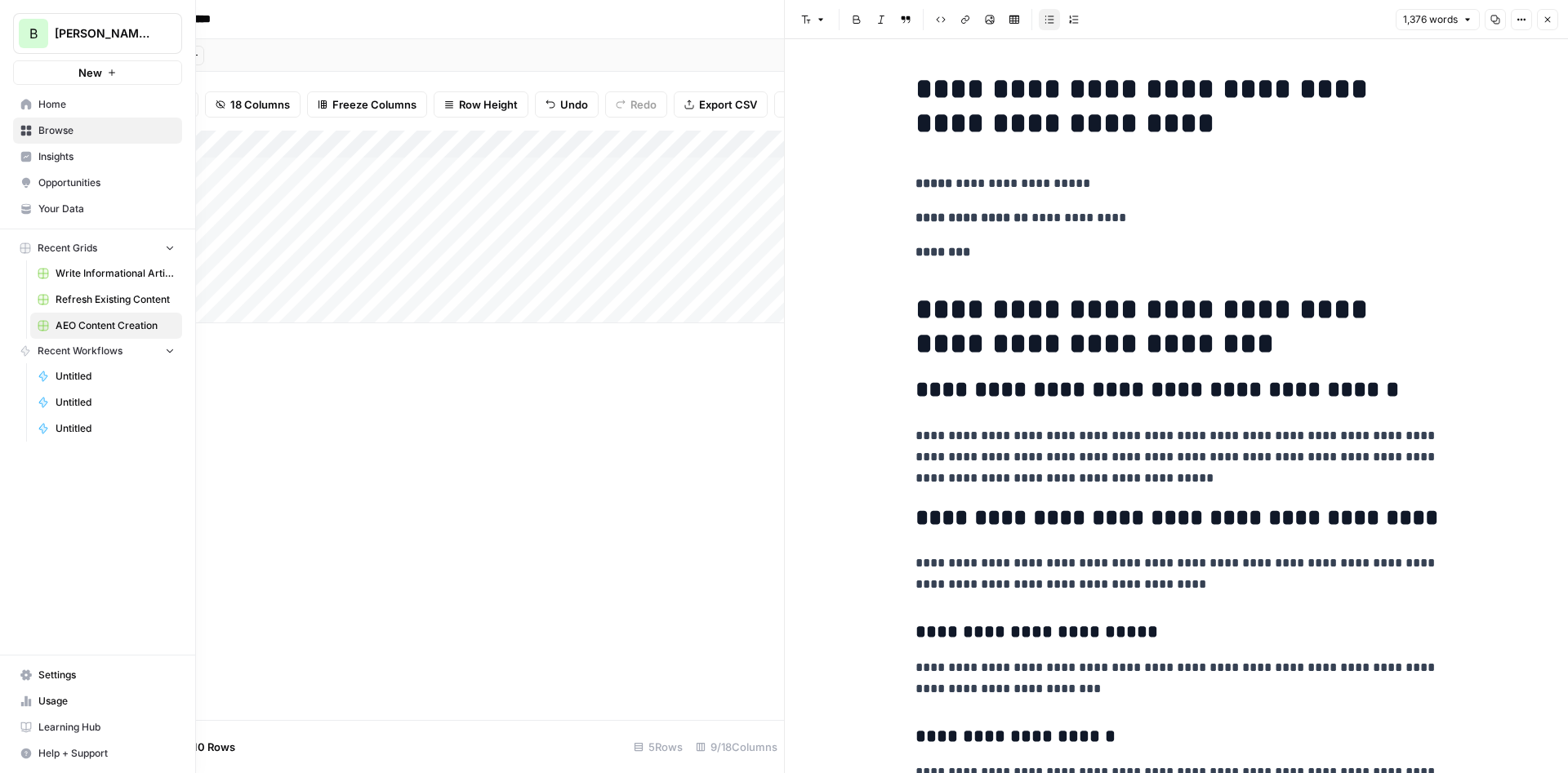
click at [32, 703] on link "Usage" at bounding box center [97, 701] width 169 height 26
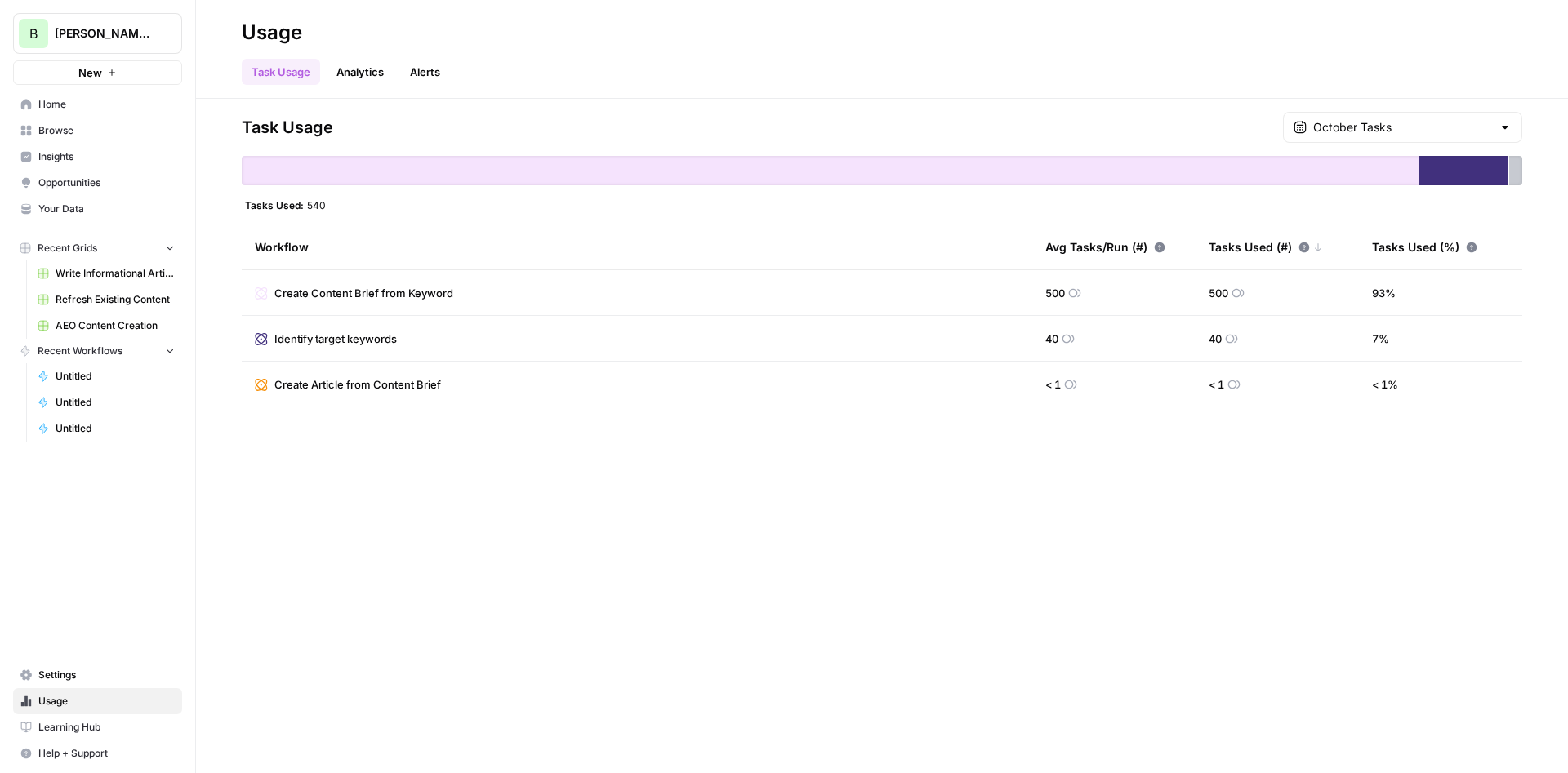
click at [68, 177] on span "Opportunities" at bounding box center [106, 182] width 136 height 15
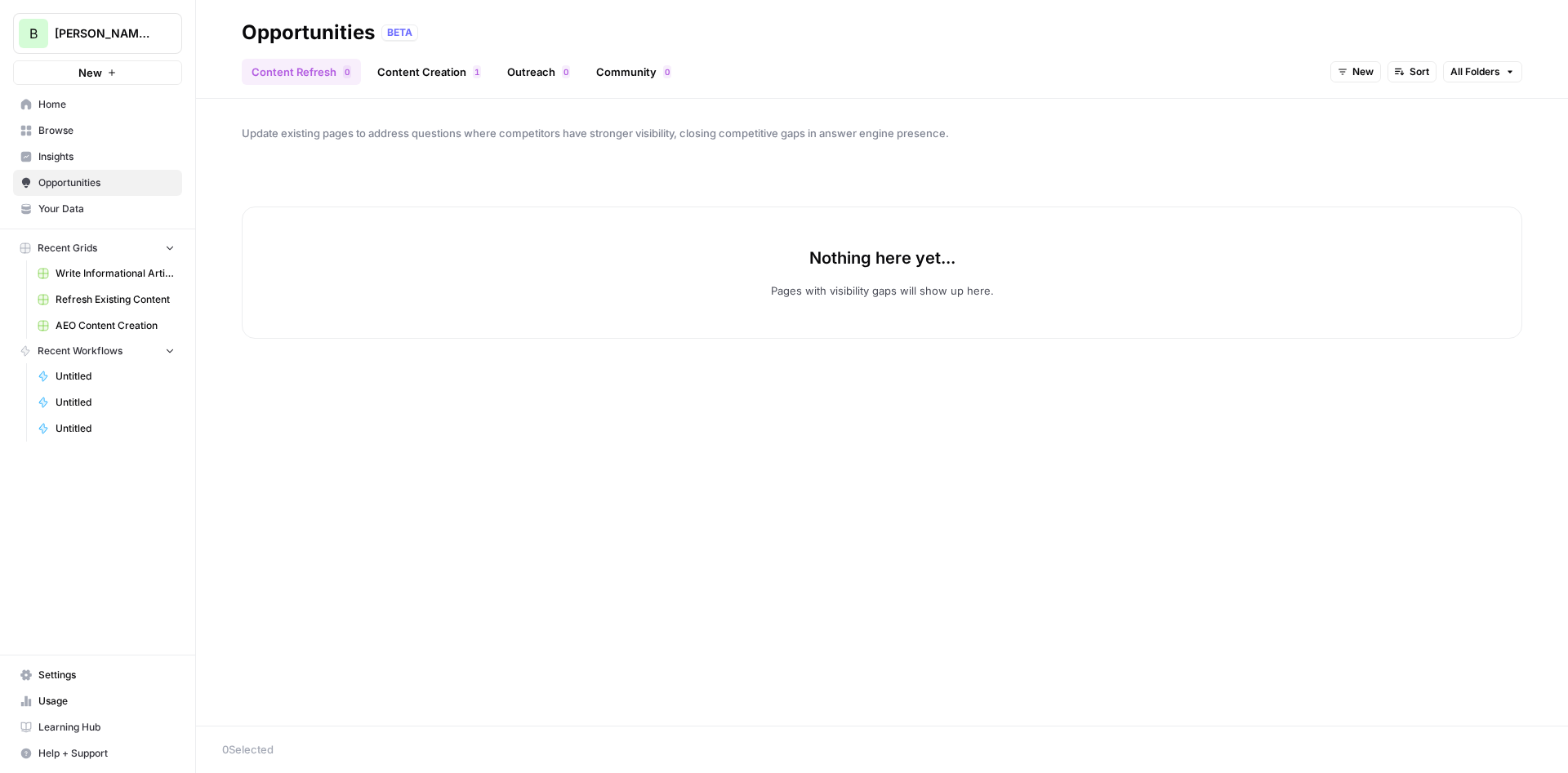
click at [72, 153] on span "Insights" at bounding box center [106, 157] width 136 height 15
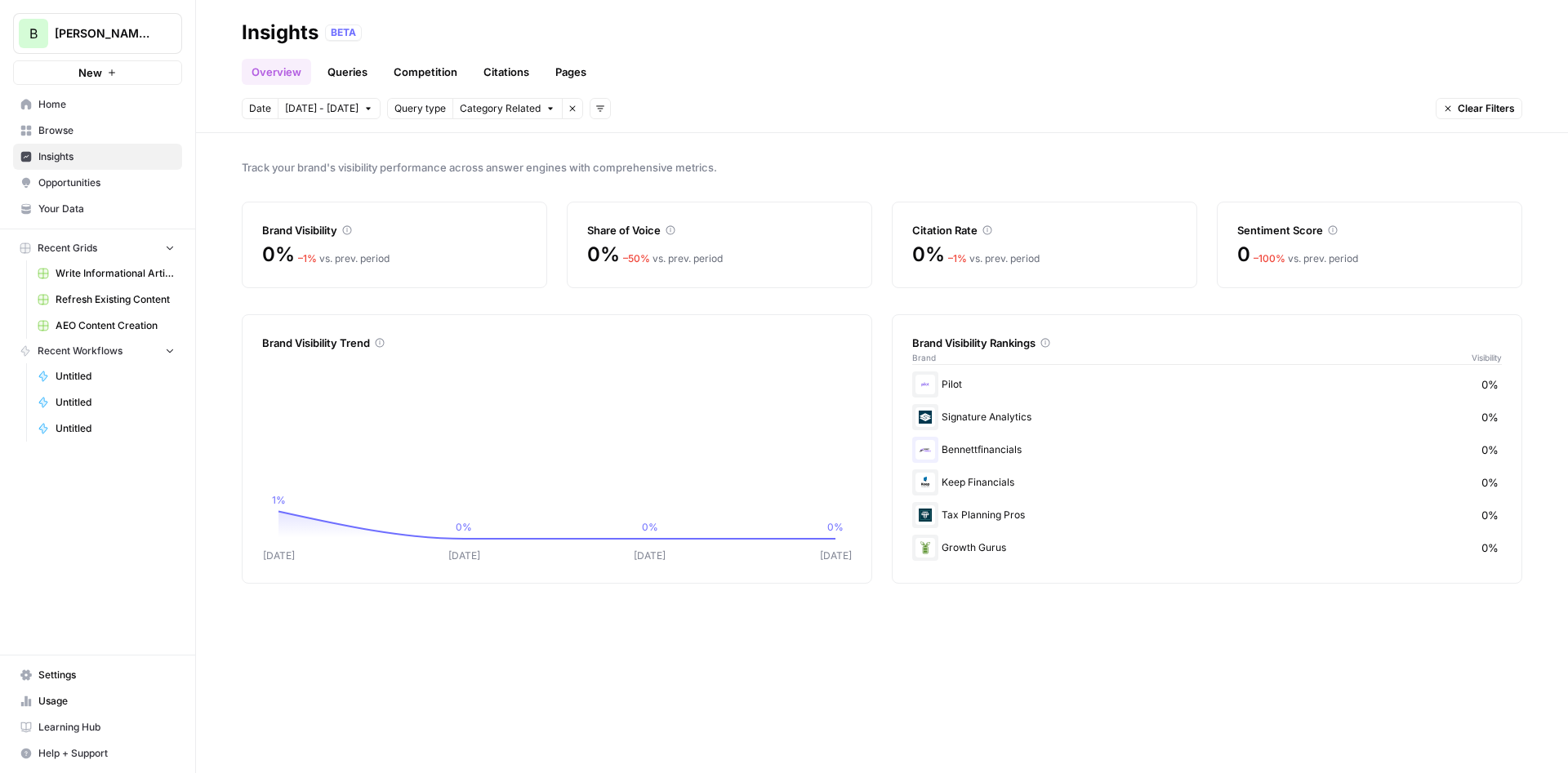
click at [78, 106] on span "Home" at bounding box center [106, 104] width 136 height 15
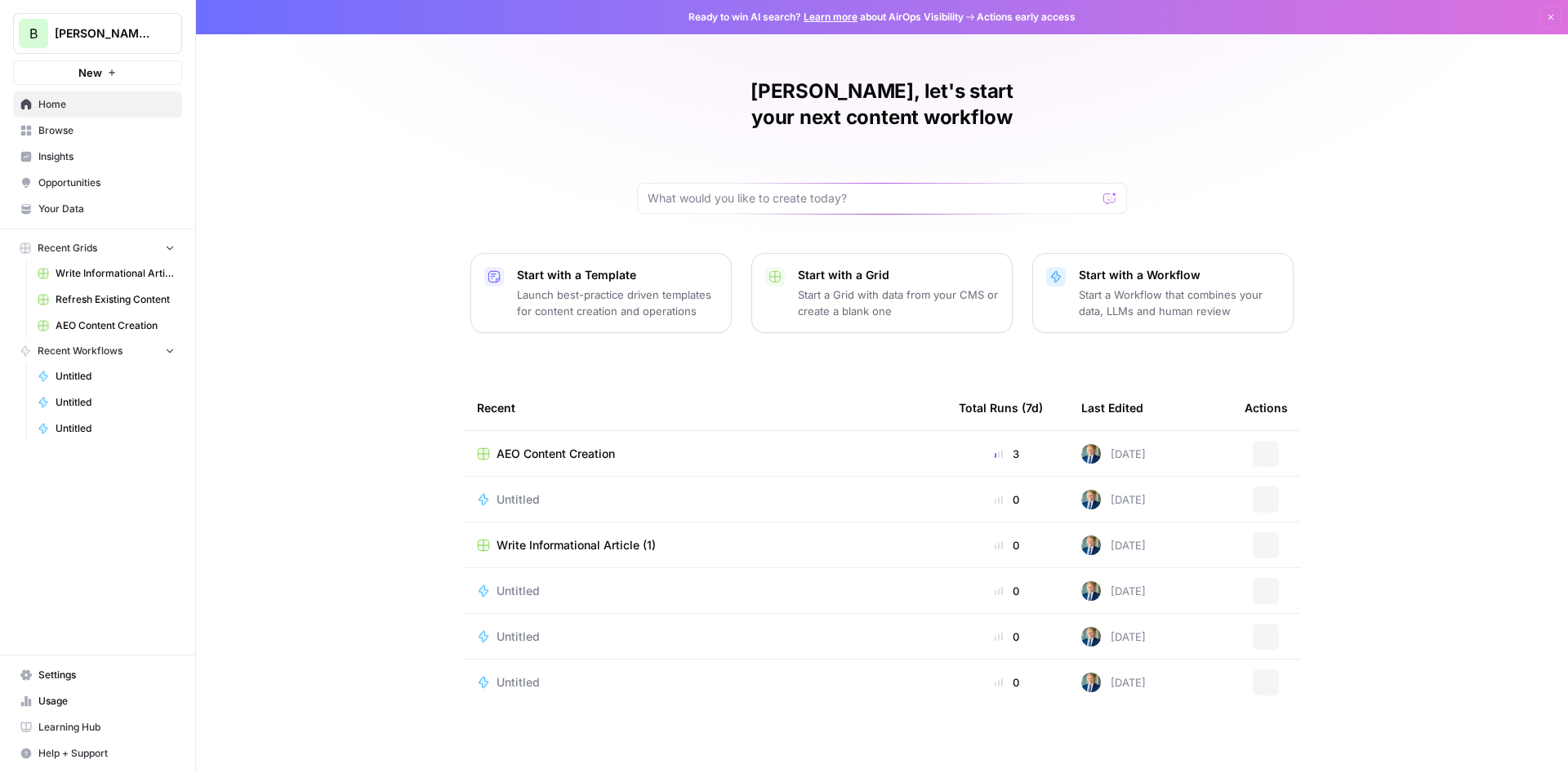
click at [66, 126] on span "Browse" at bounding box center [106, 130] width 136 height 15
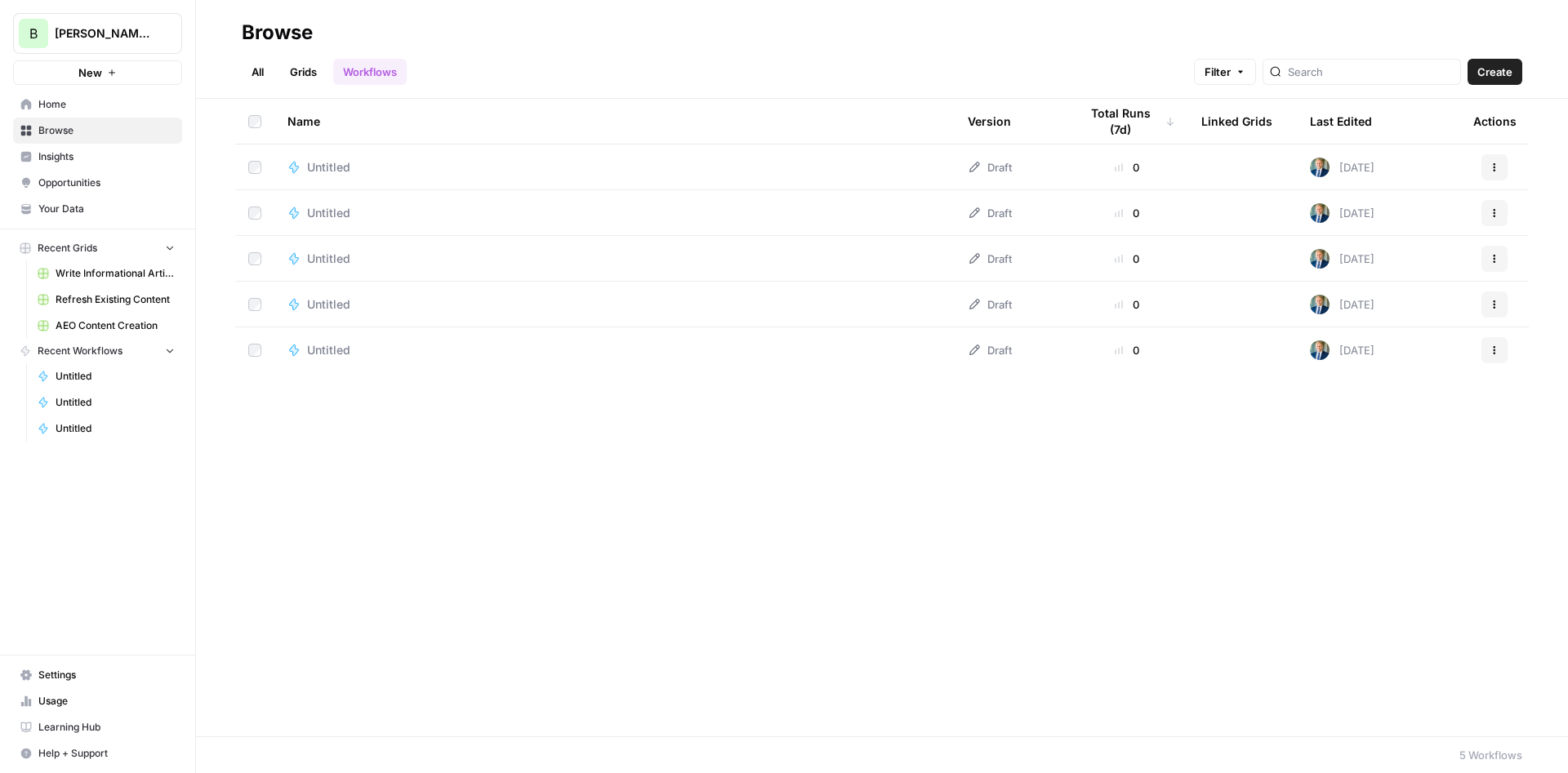
click at [73, 111] on span "Home" at bounding box center [106, 104] width 136 height 15
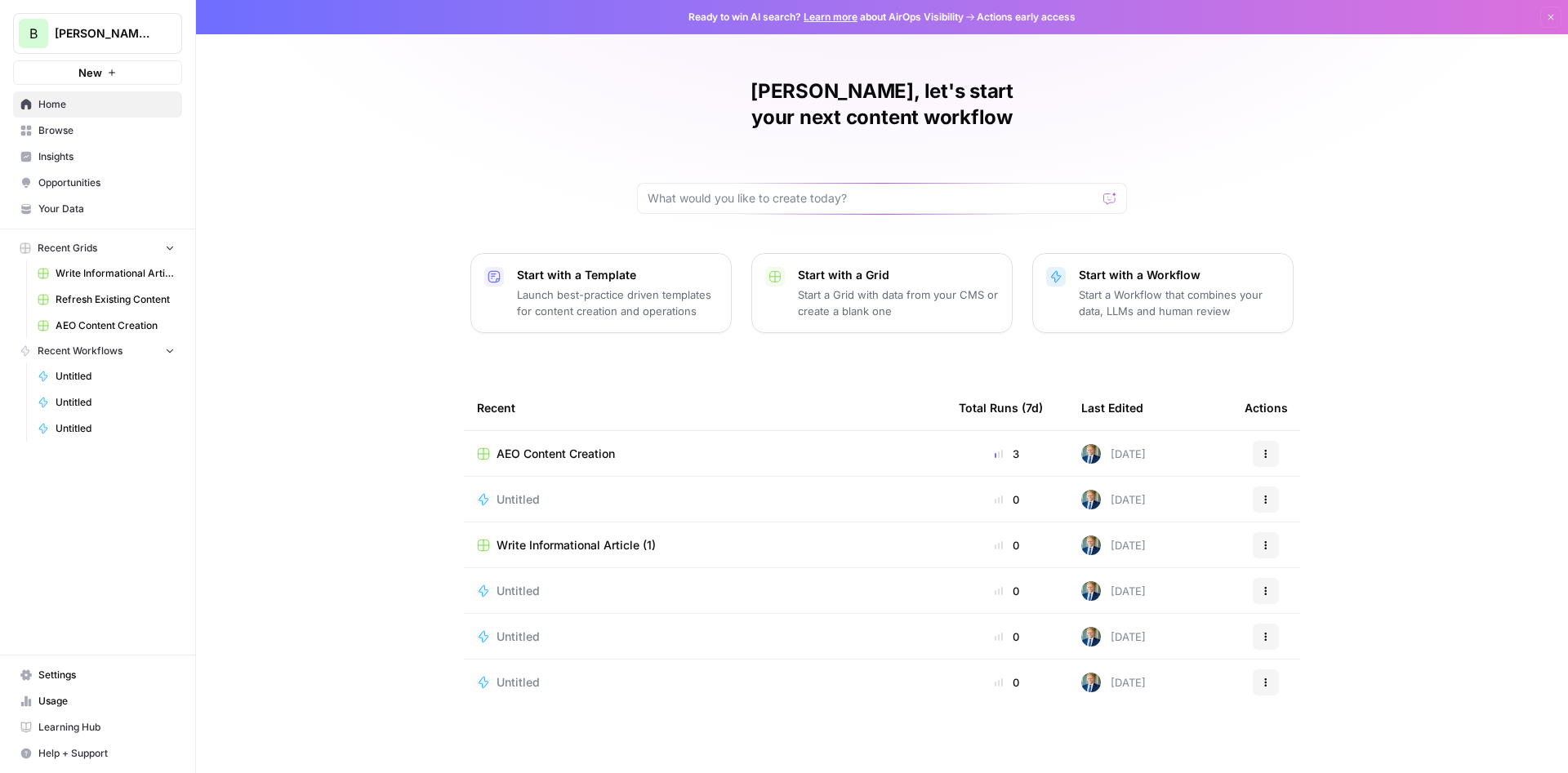
click at [60, 136] on span "Browse" at bounding box center [106, 130] width 136 height 15
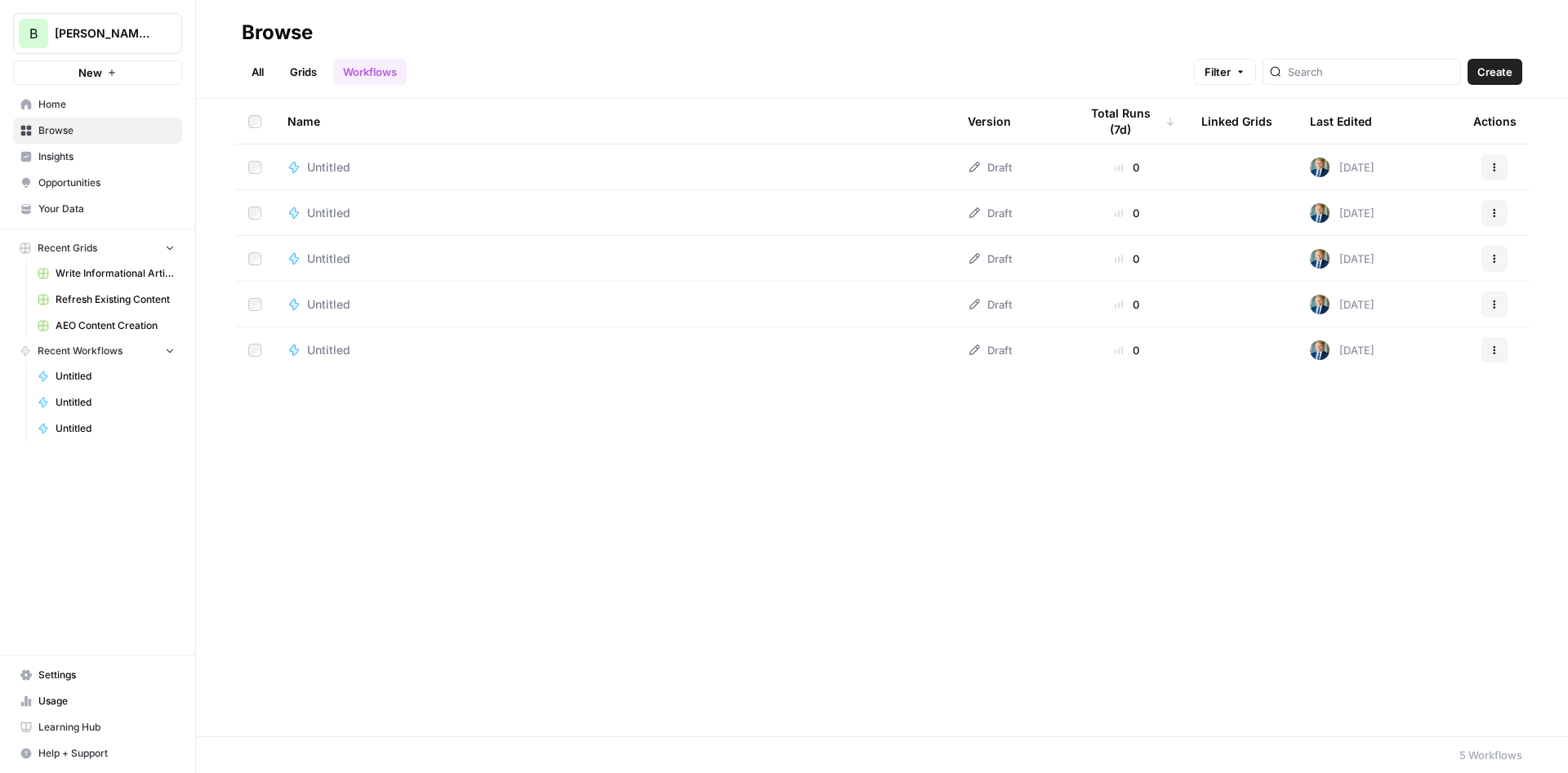
click at [305, 74] on link "Grids" at bounding box center [303, 71] width 47 height 26
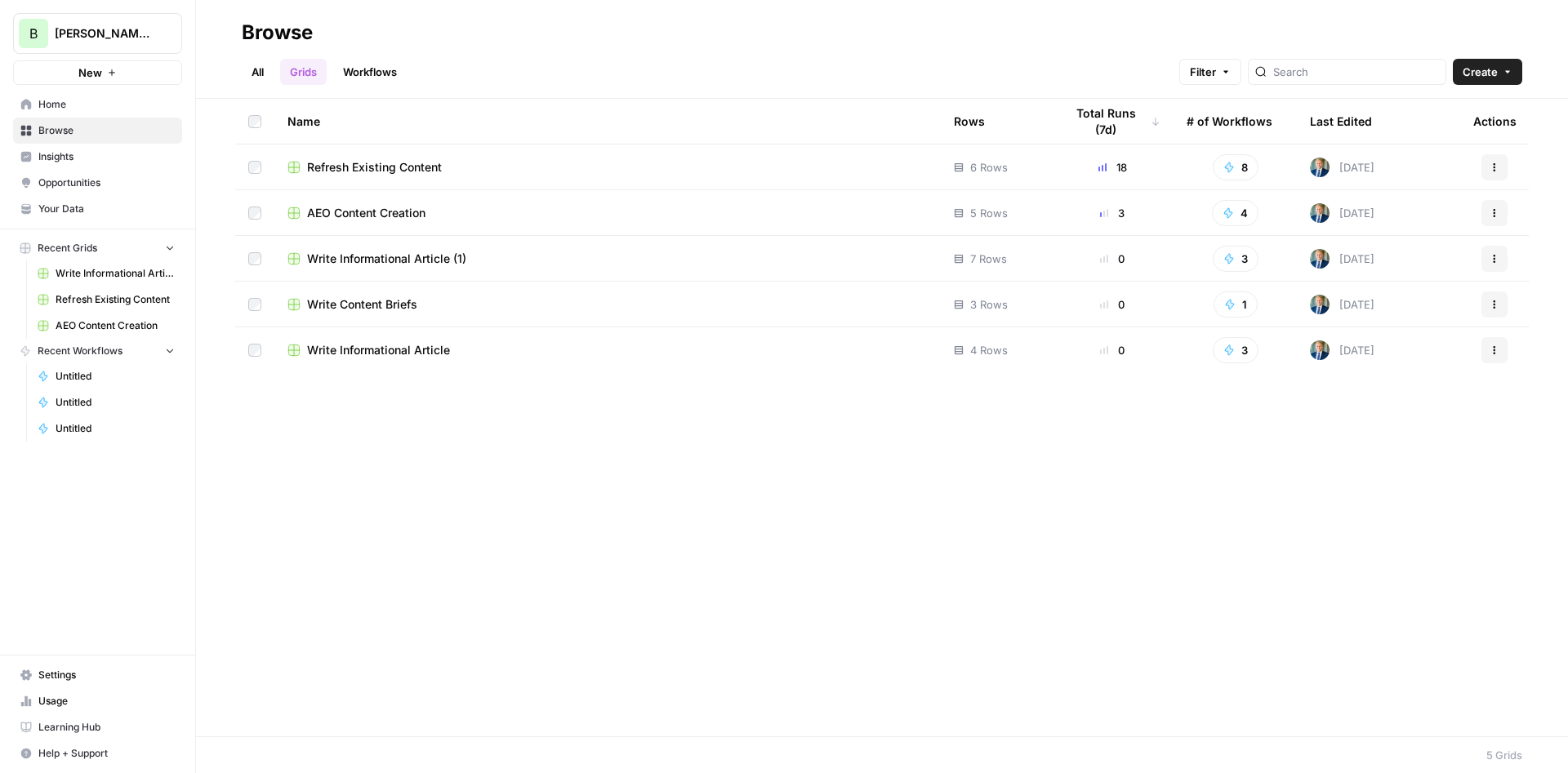
click at [254, 71] on link "All" at bounding box center [257, 71] width 32 height 26
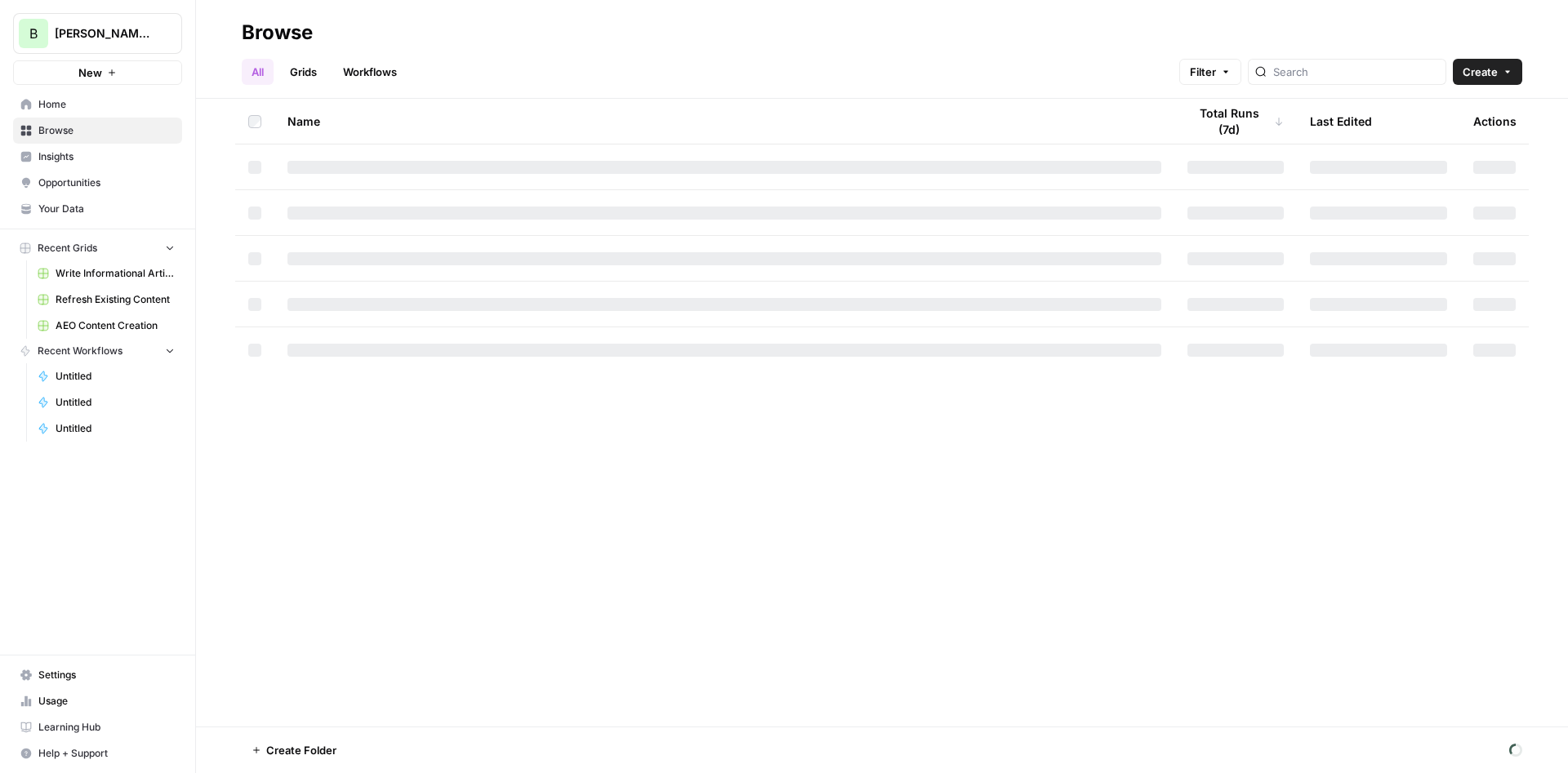
click at [59, 702] on span "Usage" at bounding box center [106, 701] width 136 height 15
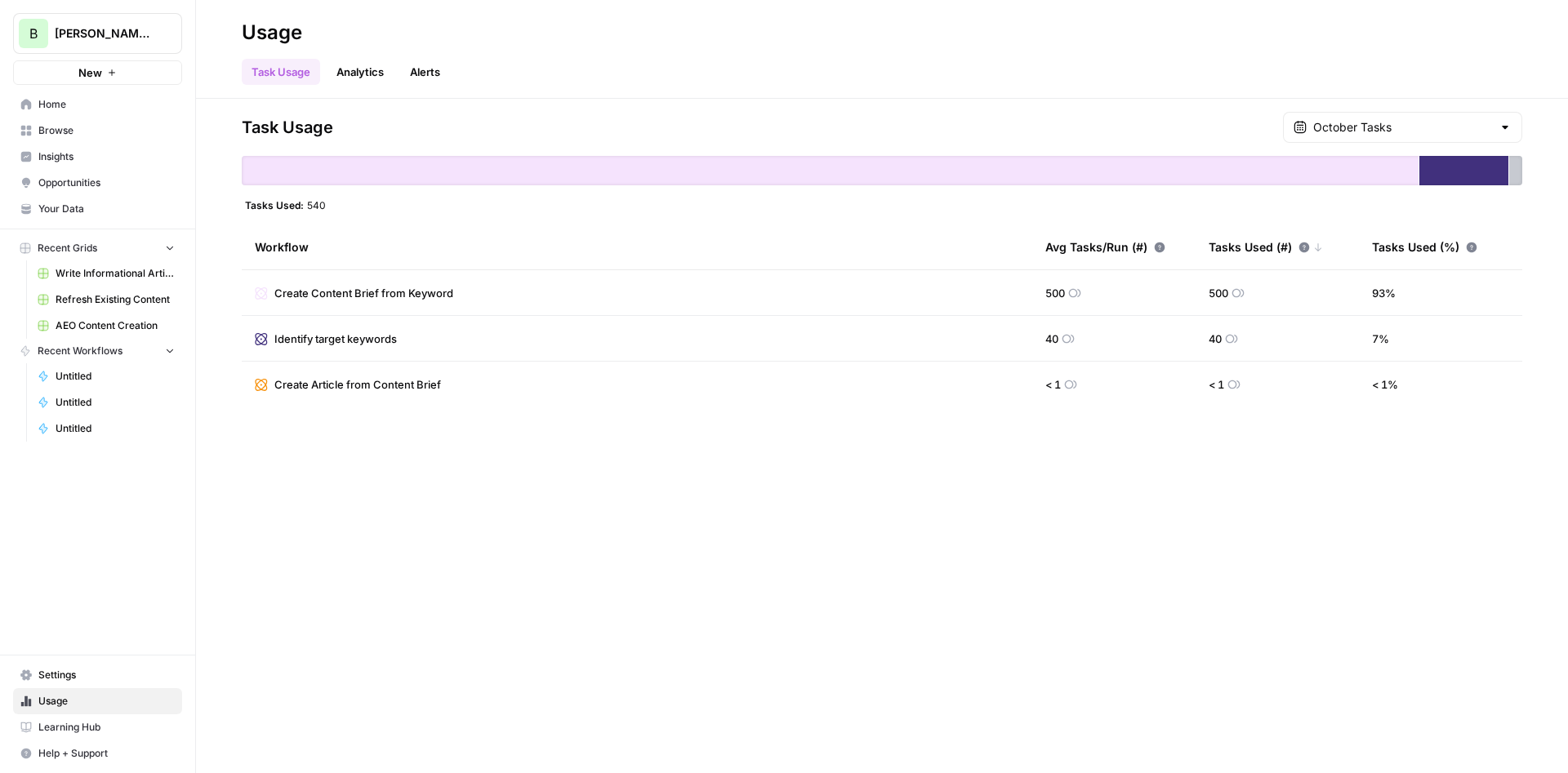
click at [367, 73] on link "Analytics" at bounding box center [360, 71] width 67 height 26
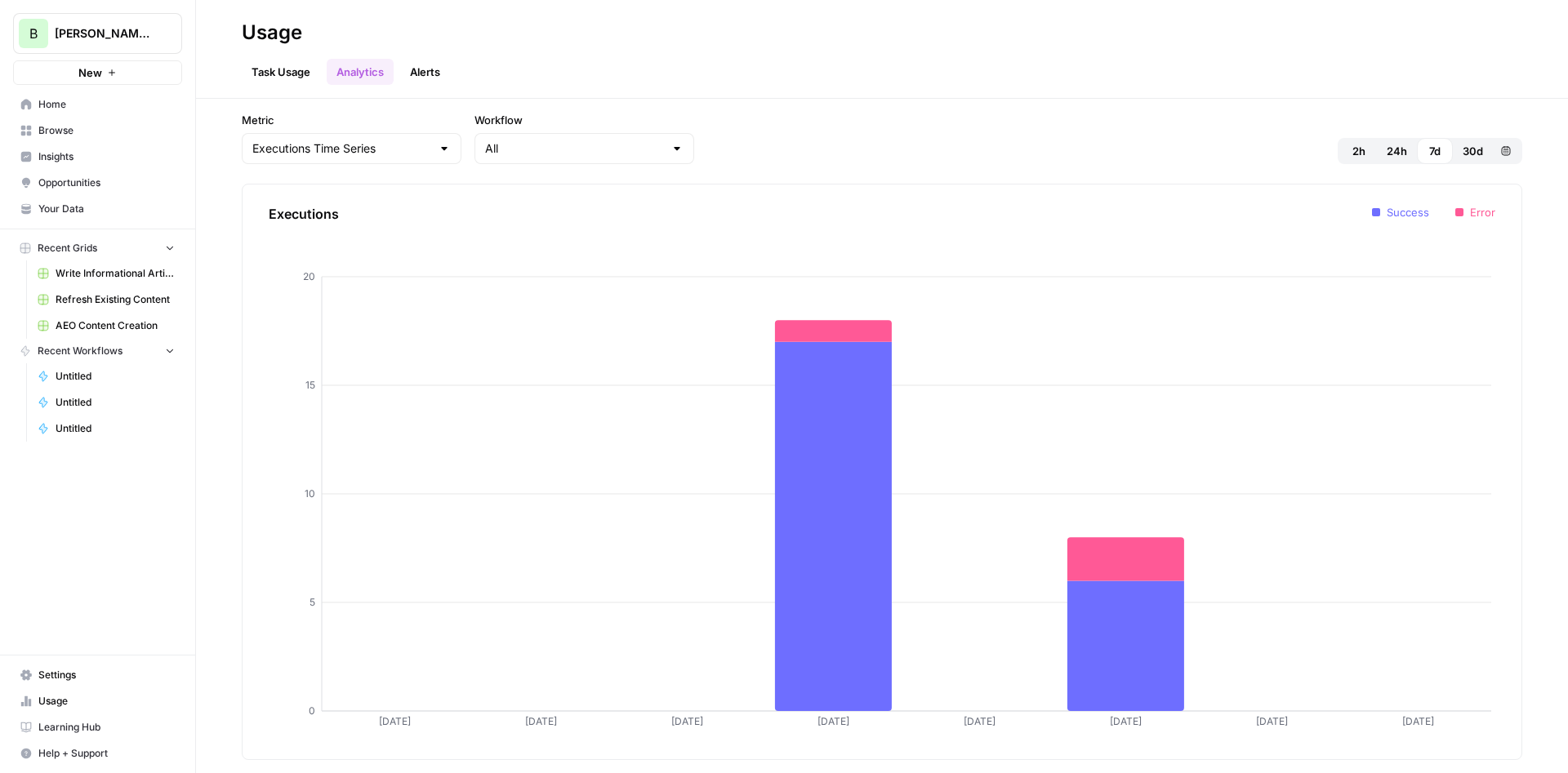
click at [421, 63] on link "Alerts" at bounding box center [425, 71] width 50 height 26
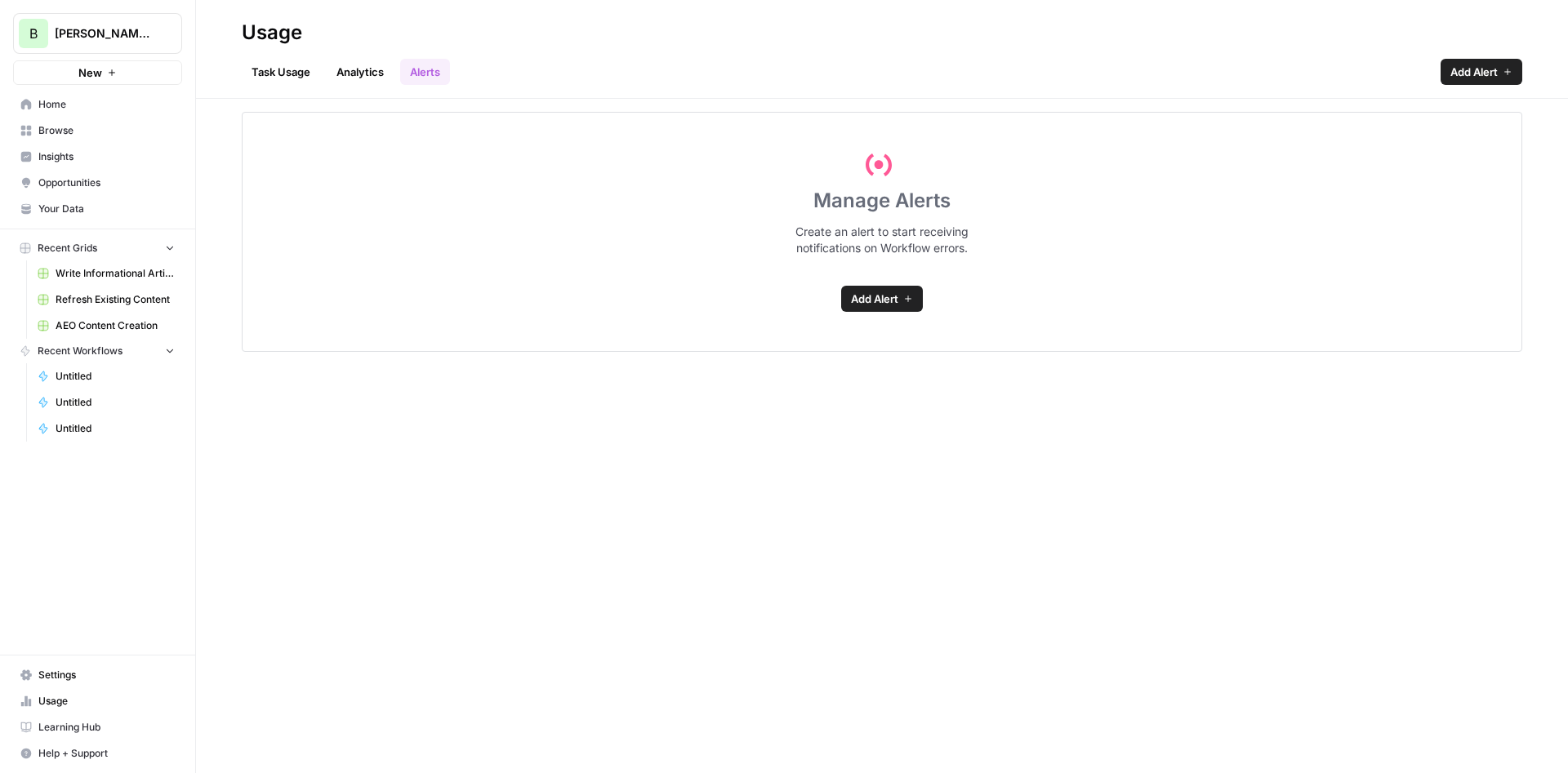
click at [273, 63] on link "Task Usage" at bounding box center [281, 71] width 78 height 26
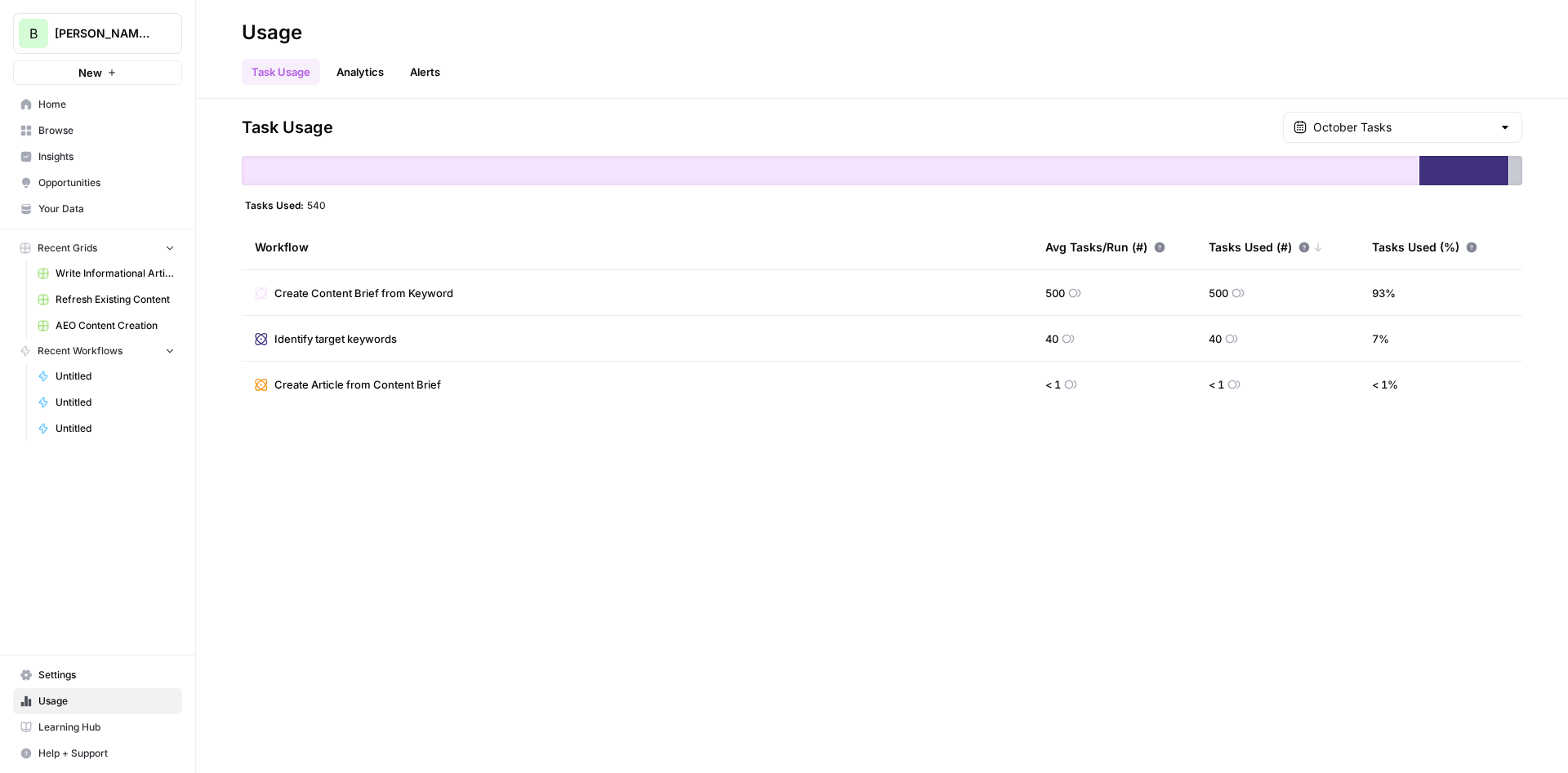
click at [76, 159] on span "Insights" at bounding box center [106, 157] width 136 height 15
